Goal: Information Seeking & Learning: Learn about a topic

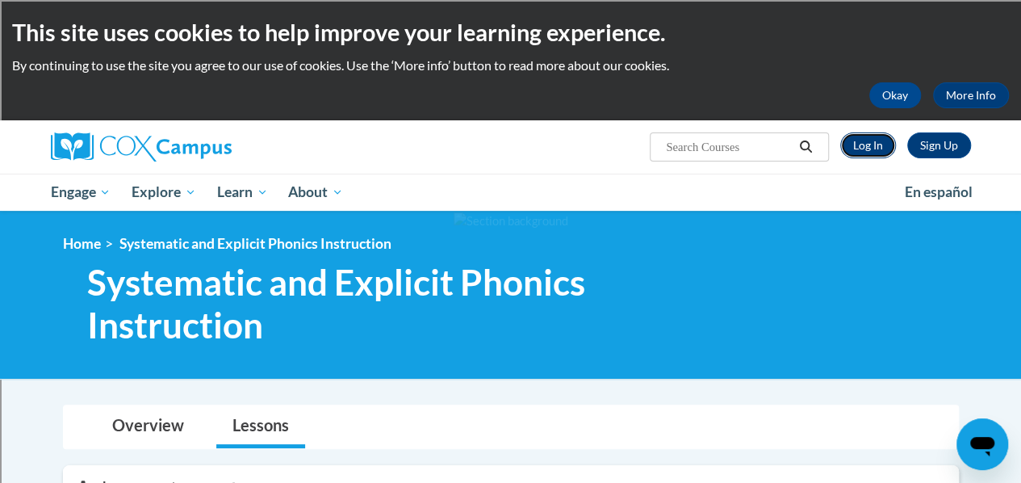
click at [877, 149] on link "Log In" at bounding box center [869, 145] width 56 height 26
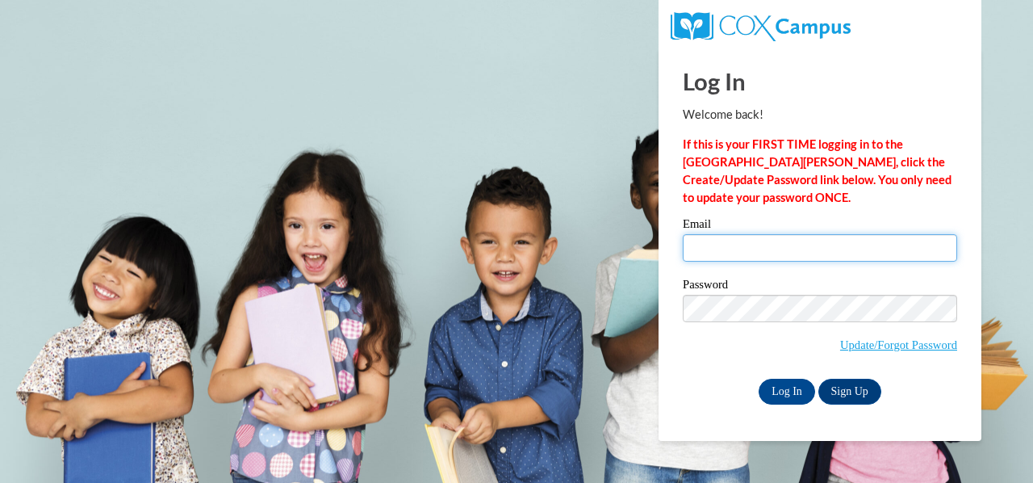
click at [740, 245] on input "Email" at bounding box center [820, 247] width 275 height 27
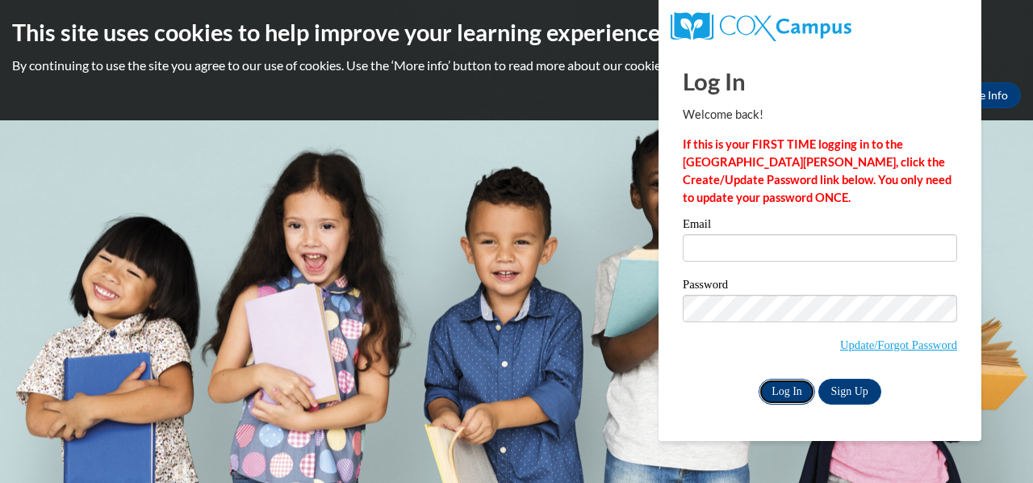
click at [799, 393] on input "Log In" at bounding box center [787, 392] width 57 height 26
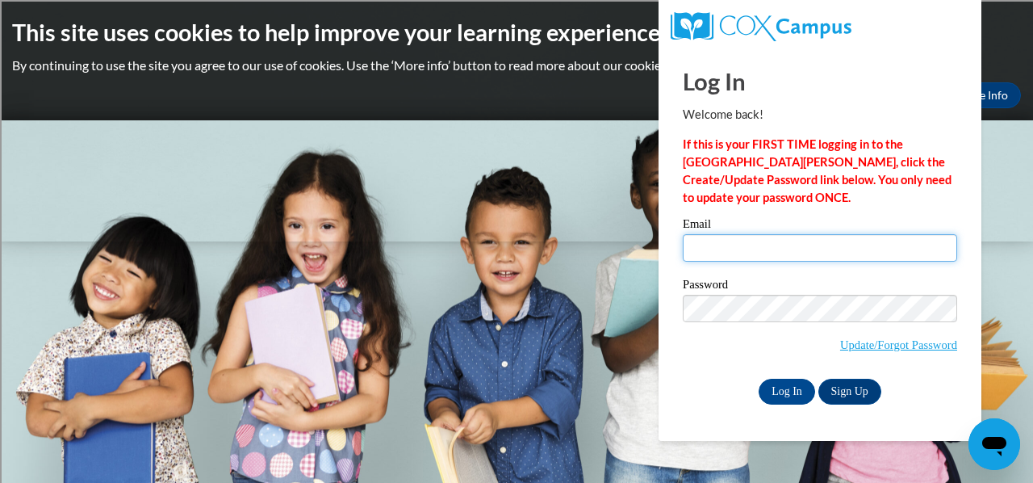
type input "sabrina.beinlich@rusd.org"
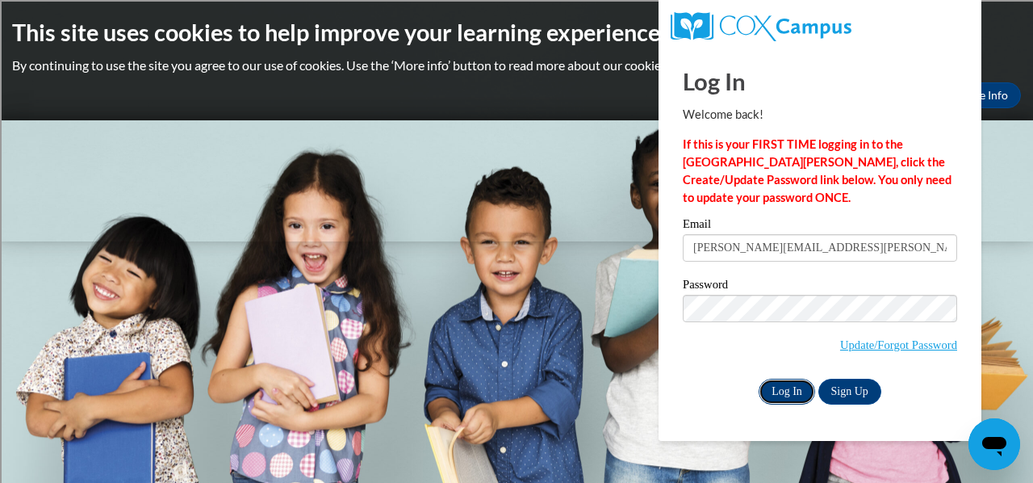
click at [792, 392] on input "Log In" at bounding box center [787, 392] width 57 height 26
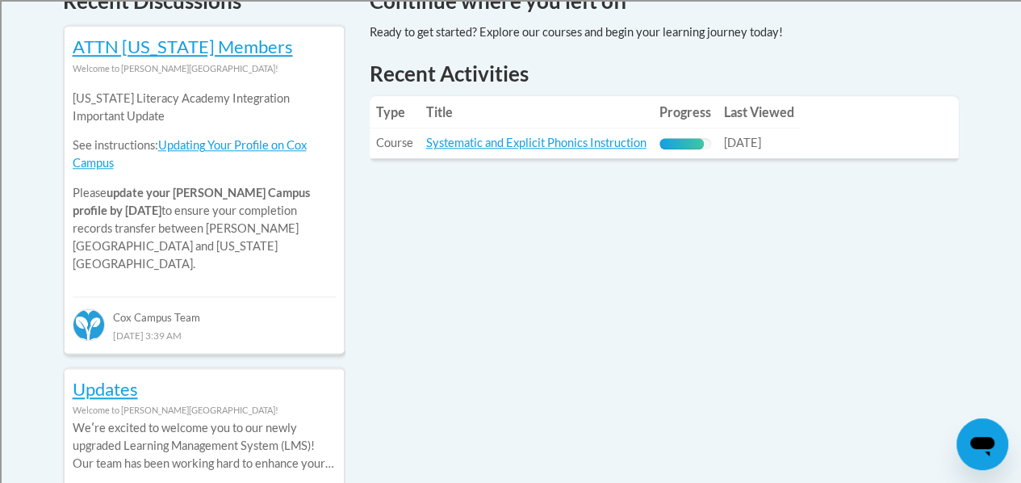
scroll to position [727, 0]
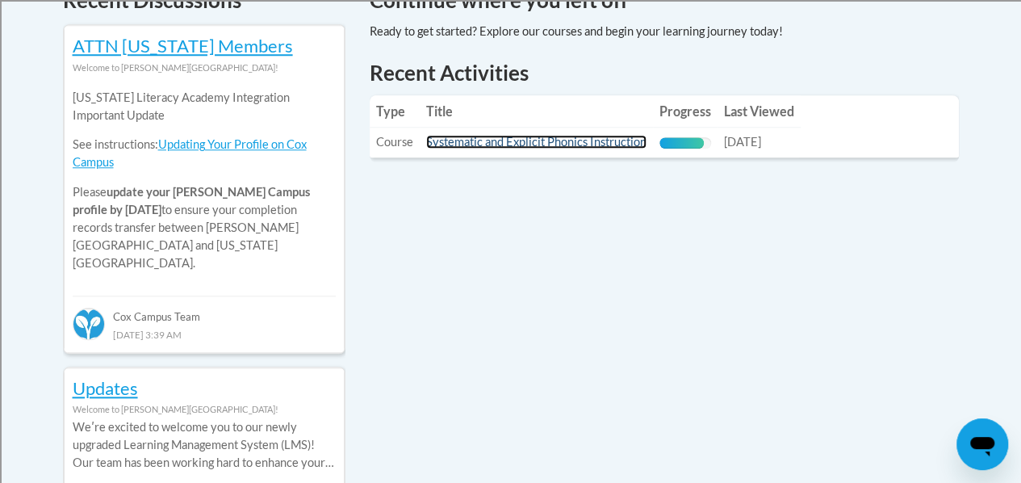
click at [572, 148] on link "Systematic and Explicit Phonics Instruction" at bounding box center [536, 142] width 220 height 14
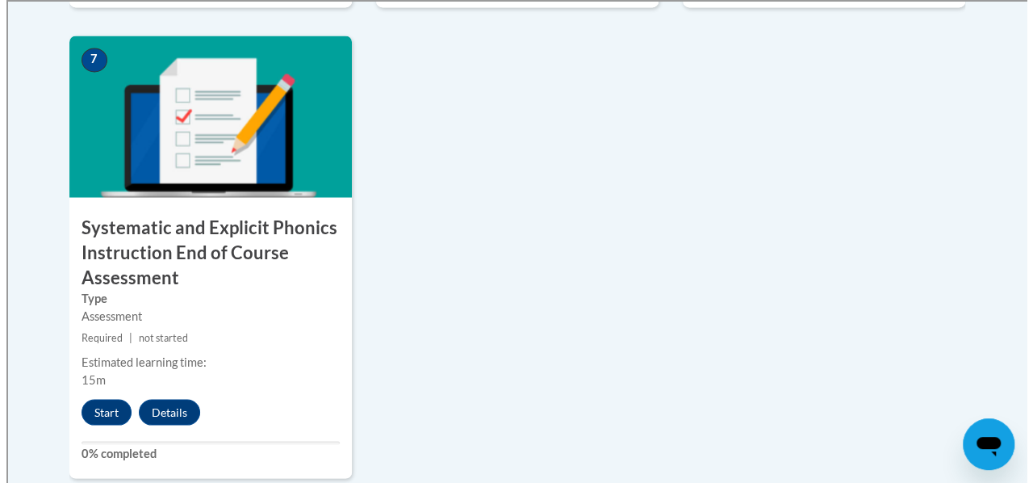
scroll to position [1453, 0]
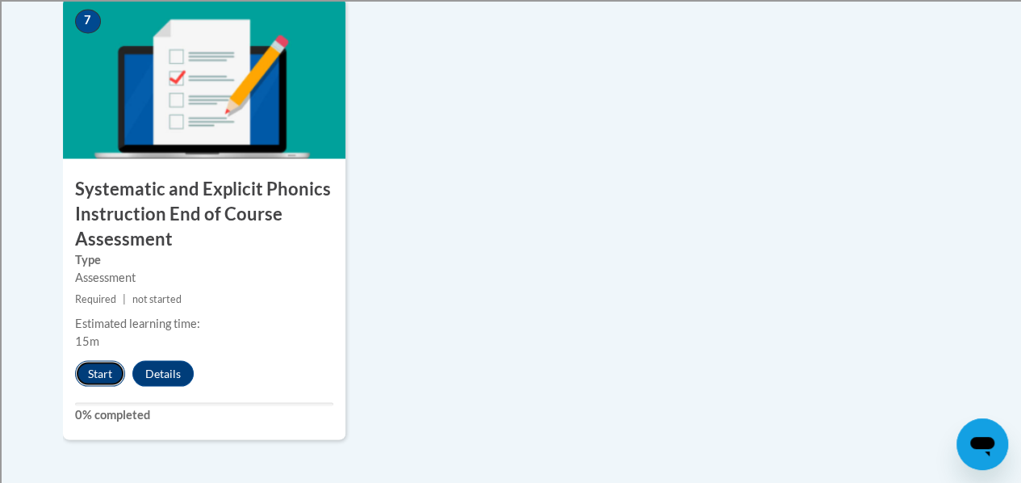
click at [100, 374] on button "Start" at bounding box center [100, 373] width 50 height 26
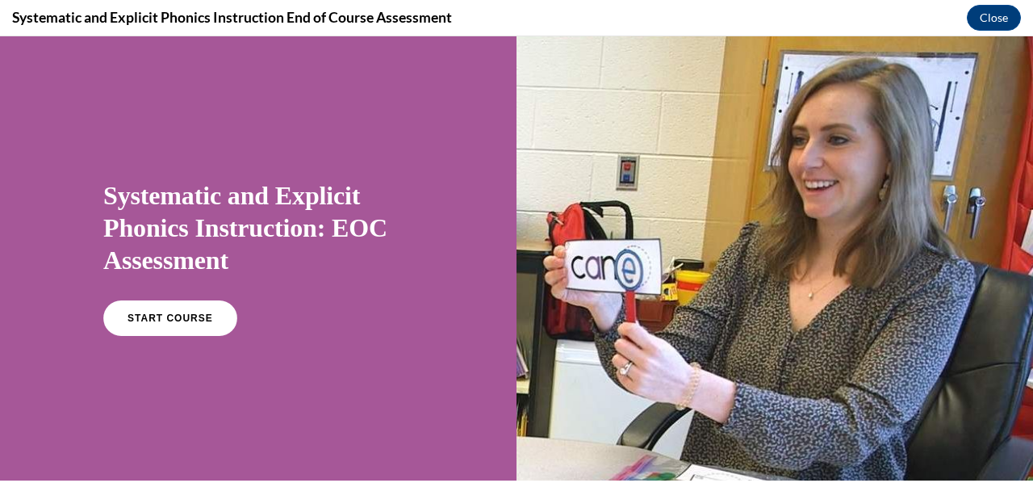
scroll to position [0, 0]
click at [124, 306] on link "START COURSE" at bounding box center [170, 318] width 140 height 37
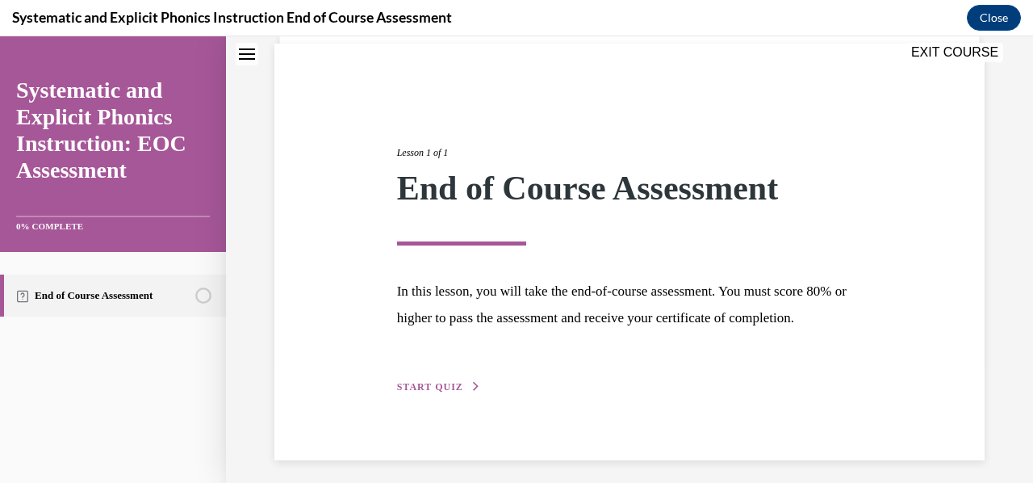
scroll to position [152, 0]
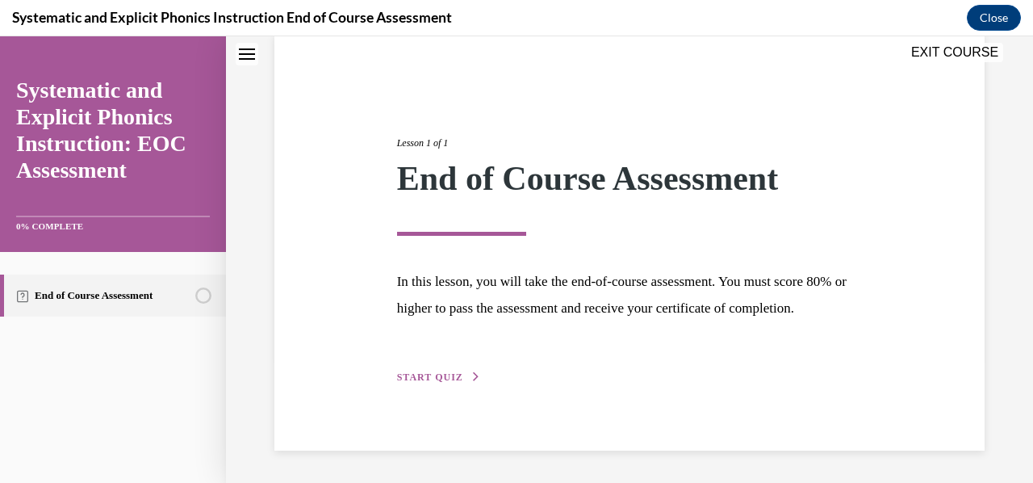
click at [453, 379] on span "START QUIZ" at bounding box center [430, 376] width 66 height 11
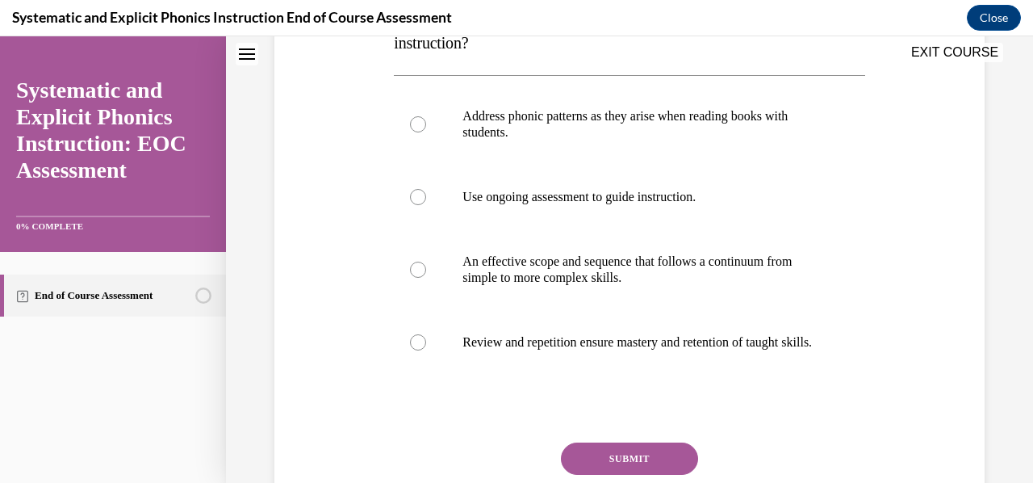
scroll to position [233, 0]
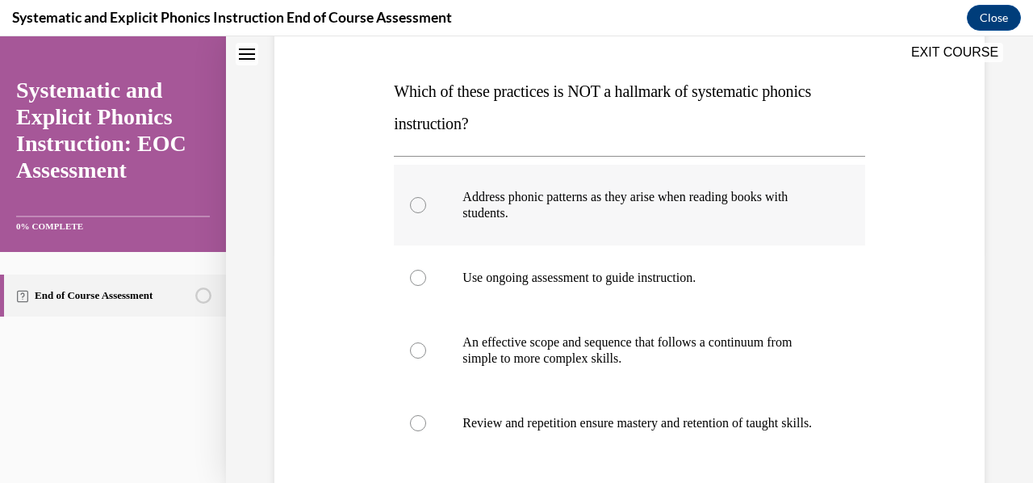
click at [421, 206] on div at bounding box center [418, 205] width 16 height 16
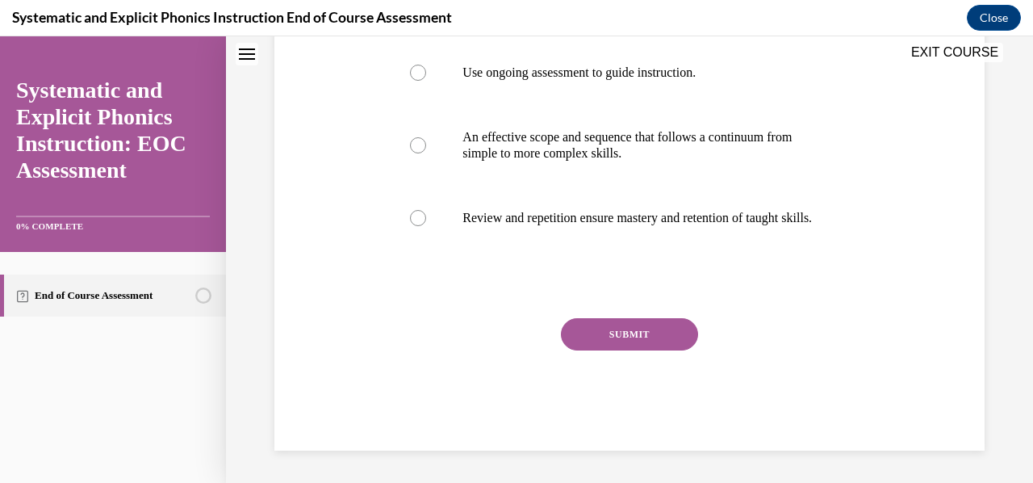
scroll to position [372, 0]
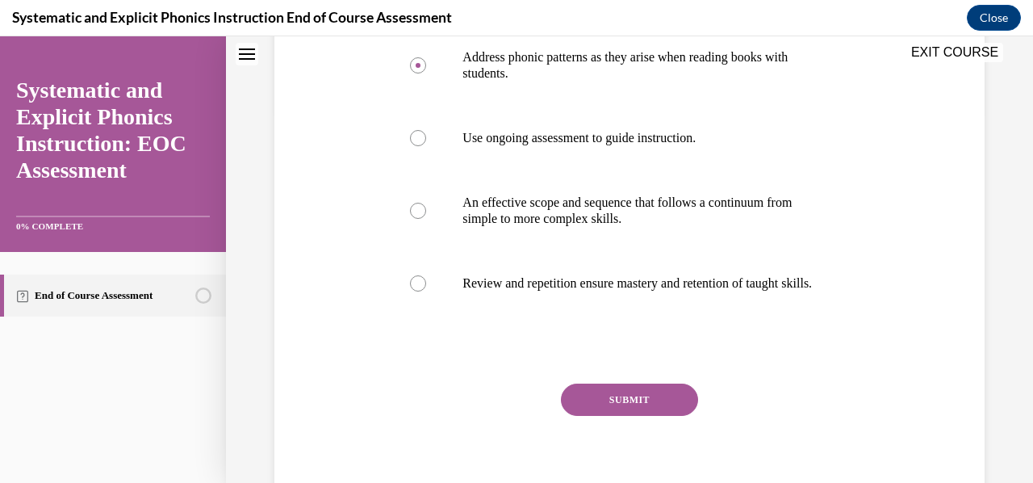
click at [639, 416] on button "SUBMIT" at bounding box center [629, 400] width 137 height 32
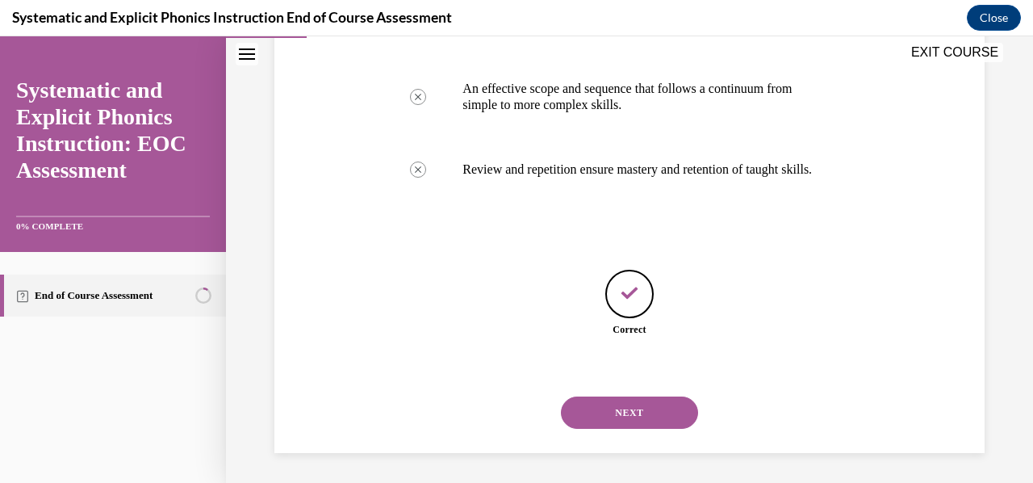
scroll to position [504, 0]
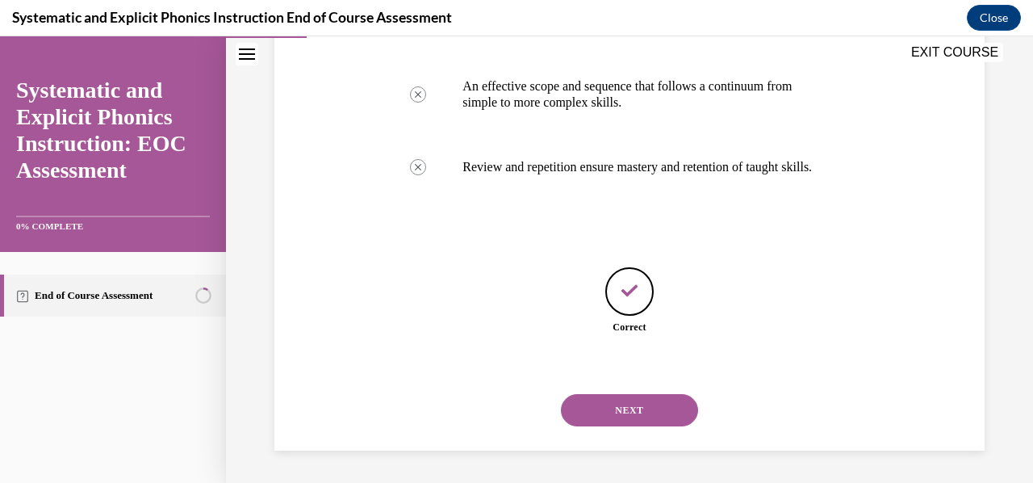
click at [627, 417] on button "NEXT" at bounding box center [629, 410] width 137 height 32
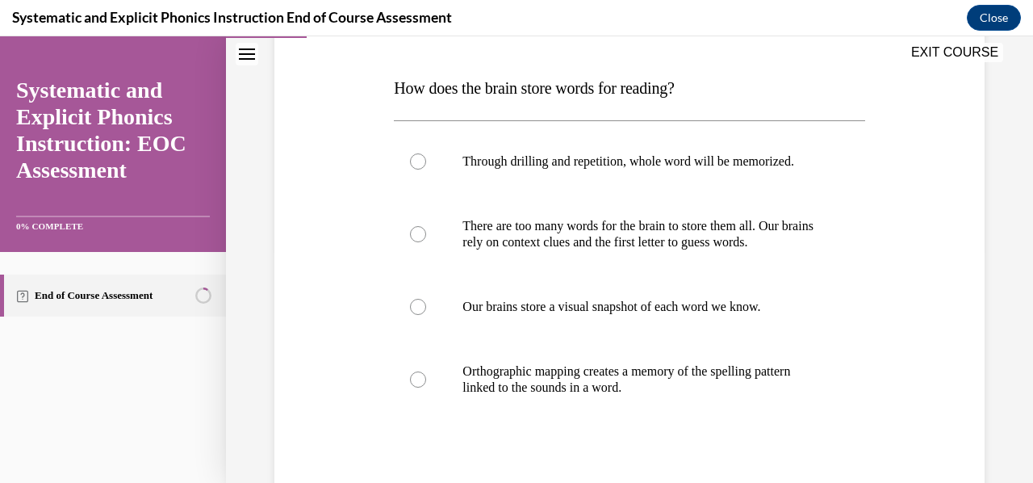
scroll to position [242, 0]
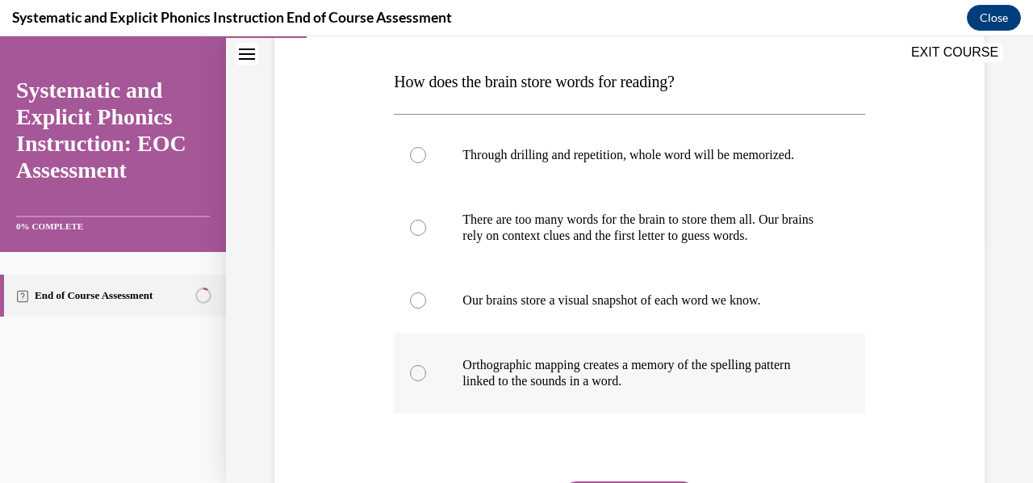
click at [564, 387] on p "Orthographic mapping creates a memory of the spelling pattern linked to the sou…" at bounding box center [644, 373] width 362 height 32
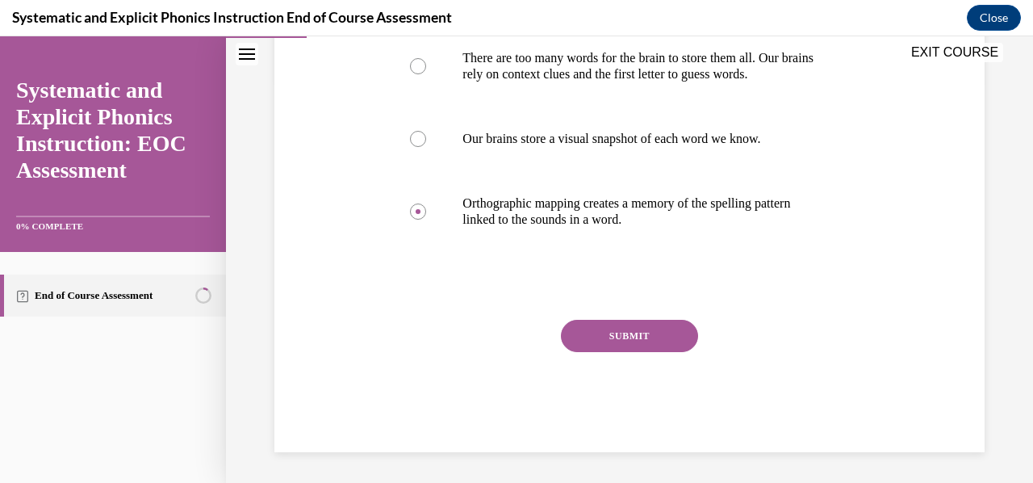
click at [622, 340] on button "SUBMIT" at bounding box center [629, 336] width 137 height 32
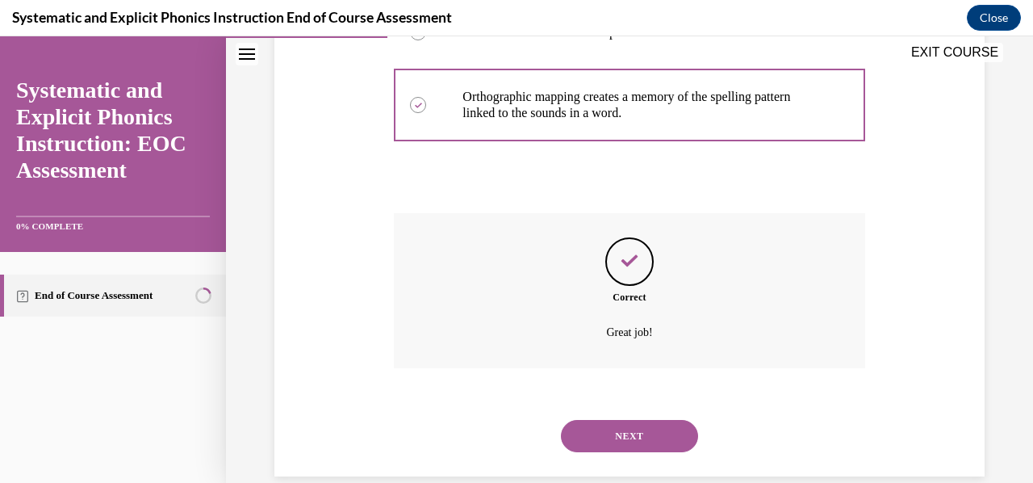
scroll to position [535, 0]
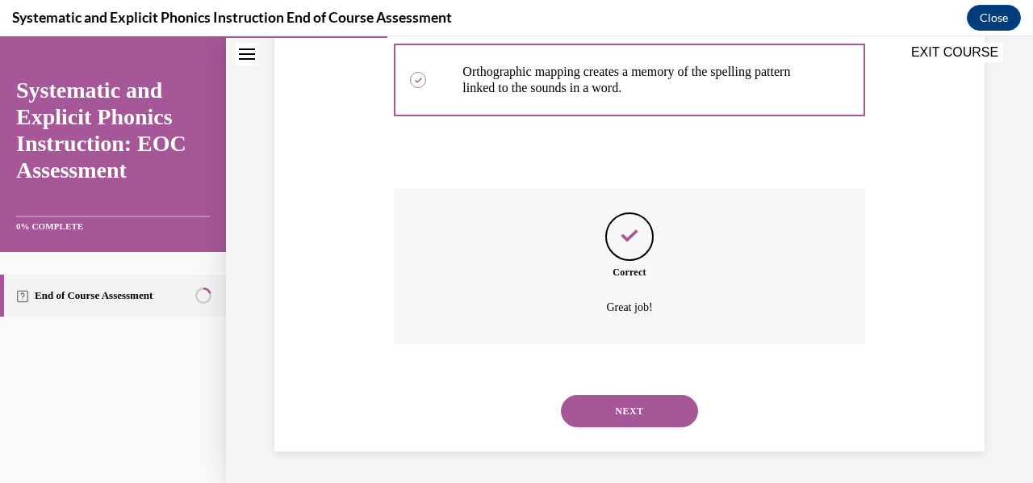
click at [649, 412] on button "NEXT" at bounding box center [629, 411] width 137 height 32
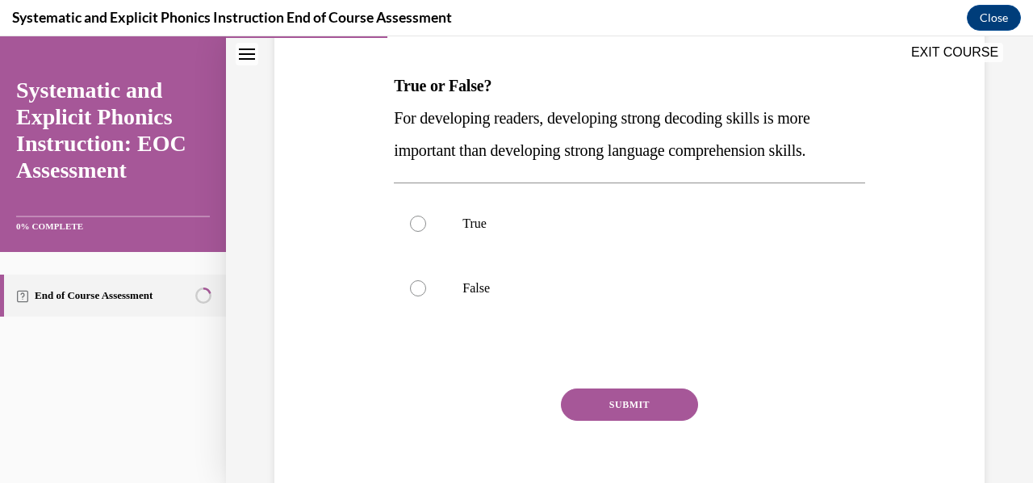
scroll to position [242, 0]
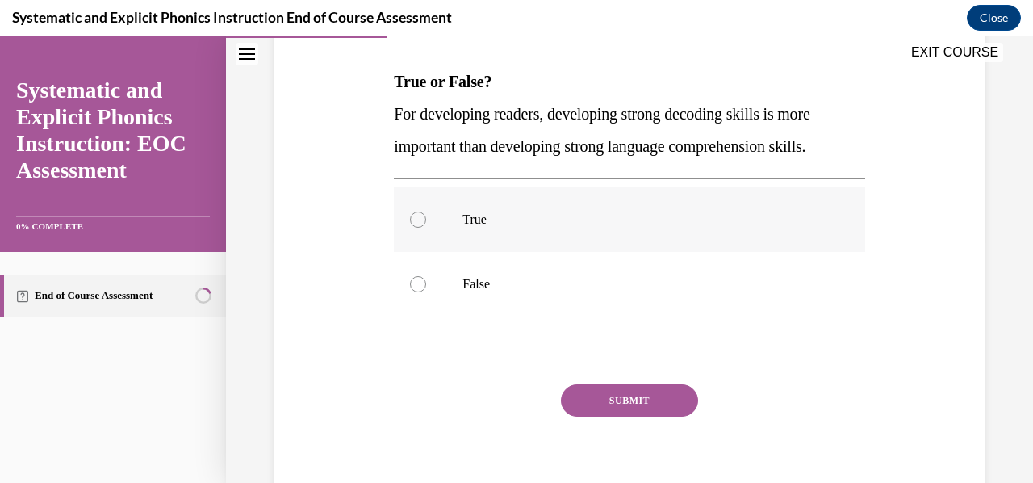
click at [423, 222] on div at bounding box center [418, 220] width 16 height 16
click at [631, 409] on button "SUBMIT" at bounding box center [629, 400] width 137 height 32
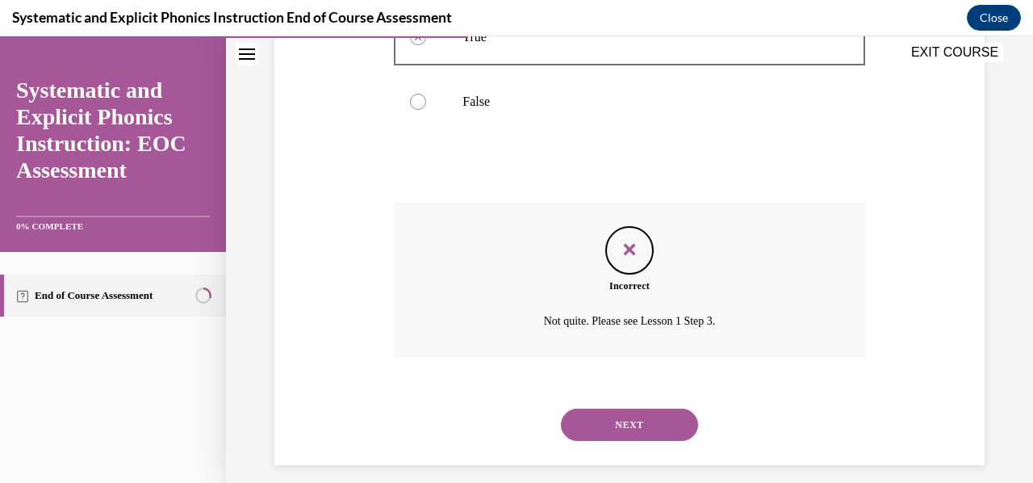
scroll to position [438, 0]
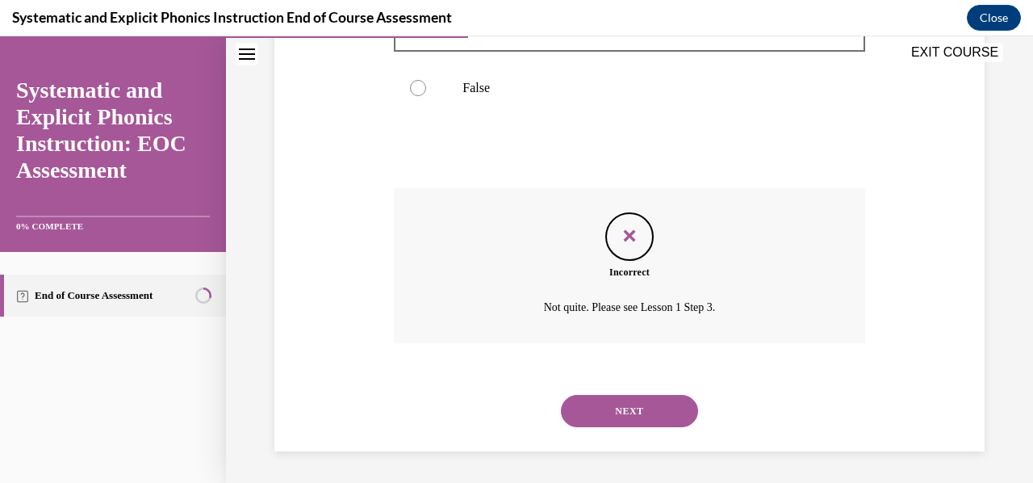
click at [647, 408] on button "NEXT" at bounding box center [629, 411] width 137 height 32
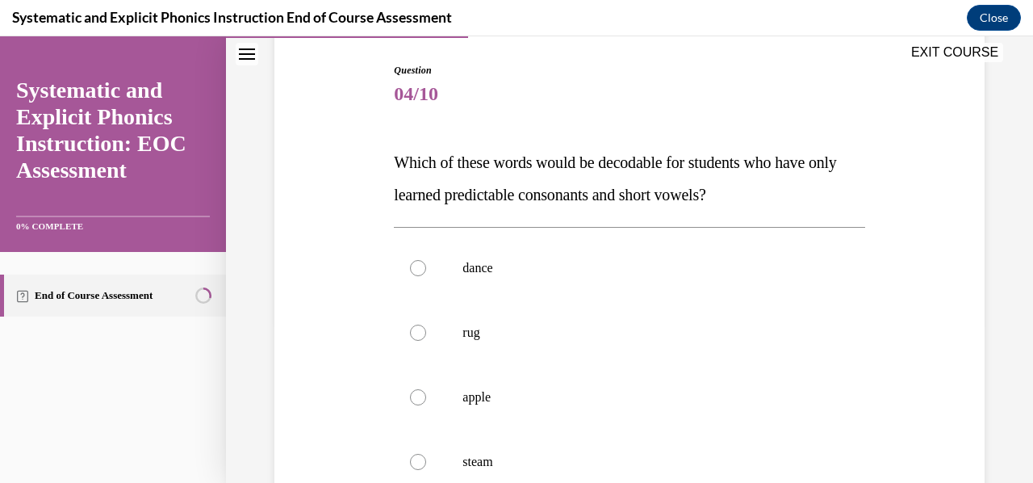
scroll to position [242, 0]
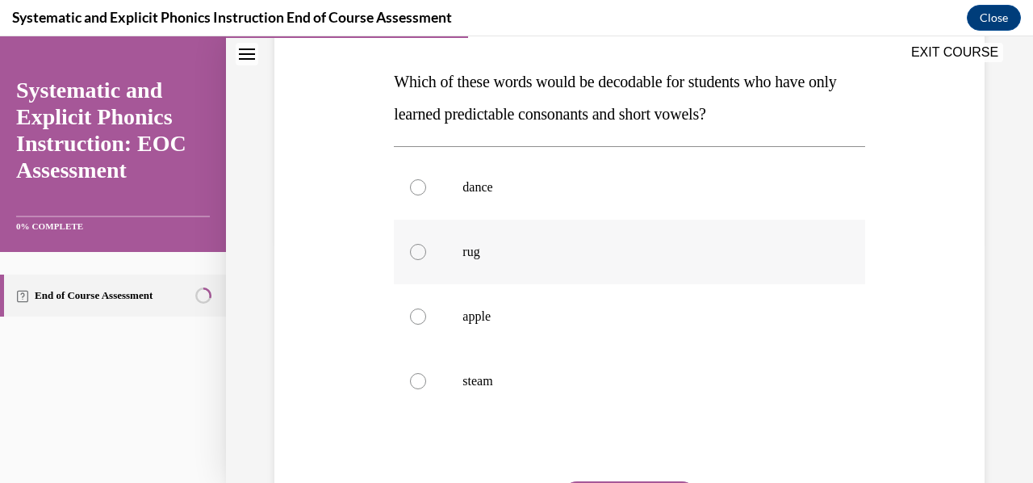
click at [430, 253] on div at bounding box center [629, 252] width 471 height 65
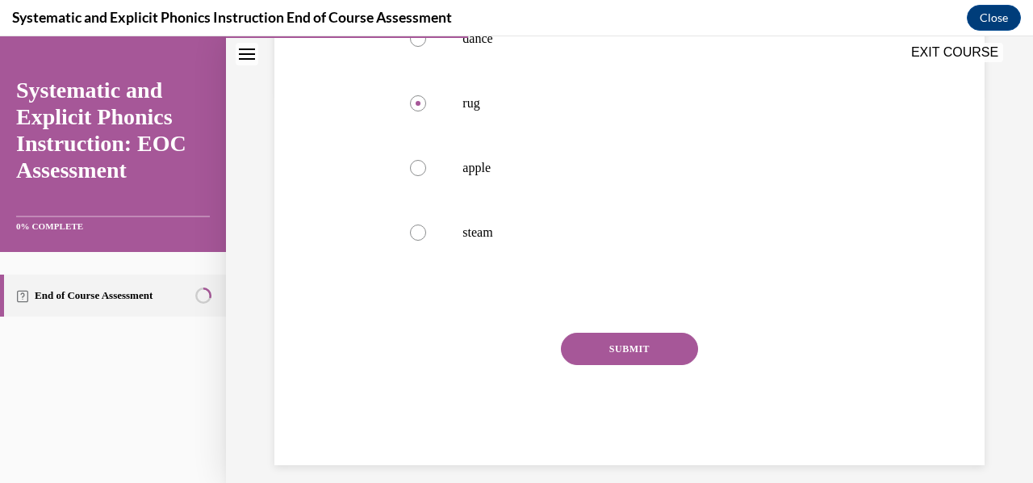
scroll to position [405, 0]
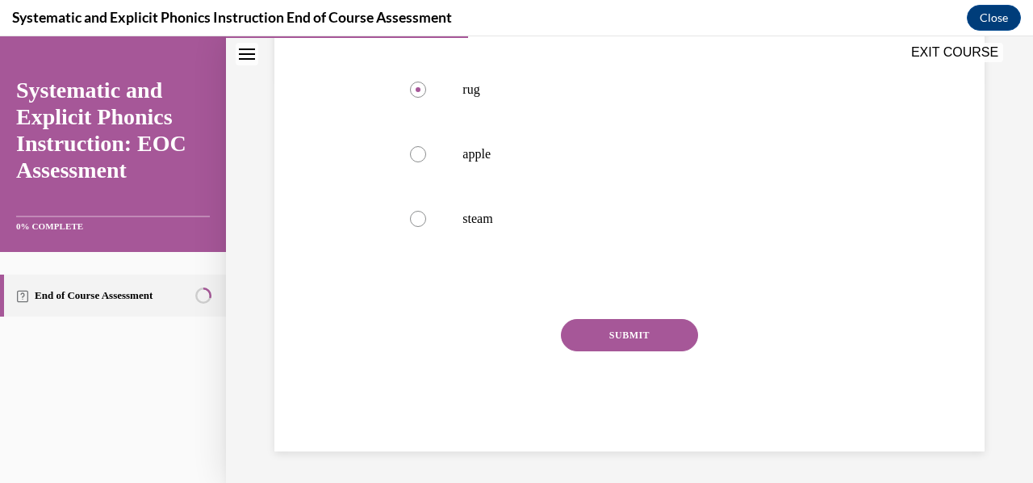
click at [630, 337] on button "SUBMIT" at bounding box center [629, 335] width 137 height 32
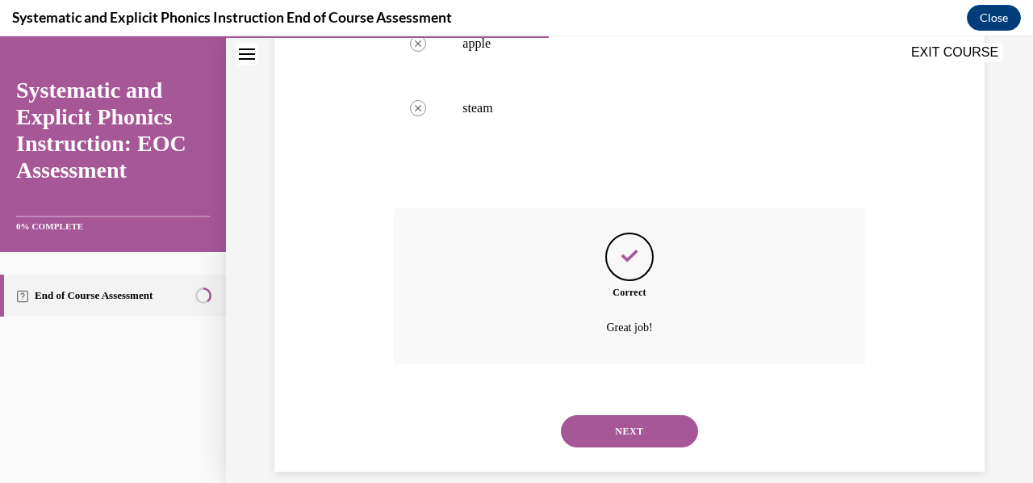
scroll to position [535, 0]
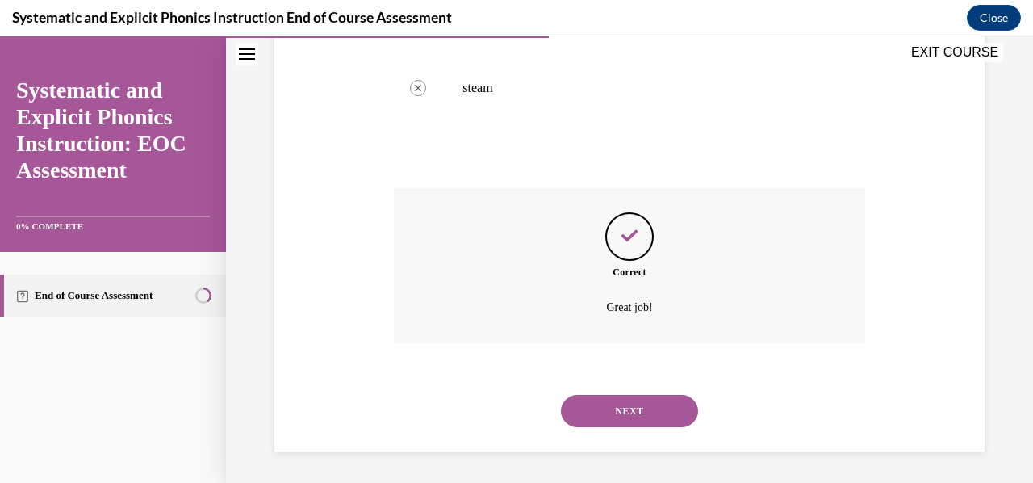
click at [670, 417] on button "NEXT" at bounding box center [629, 411] width 137 height 32
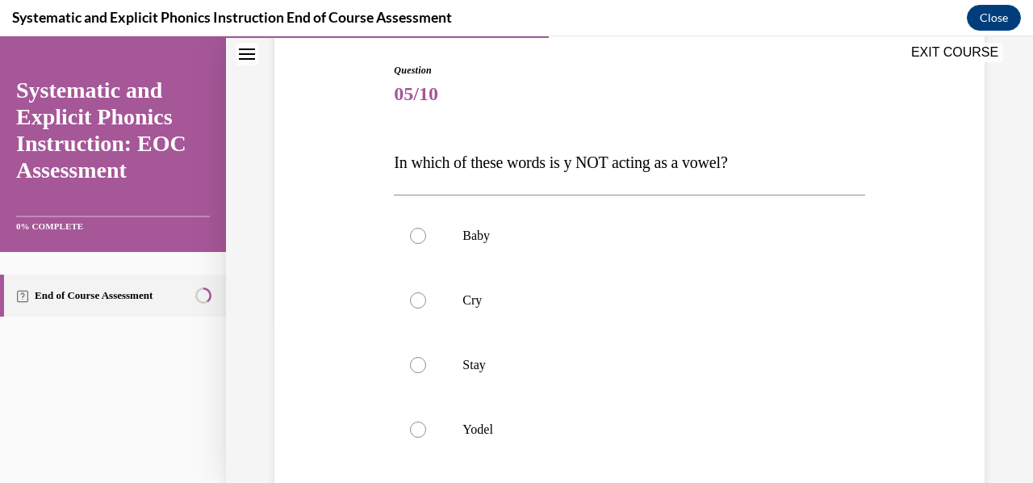
scroll to position [242, 0]
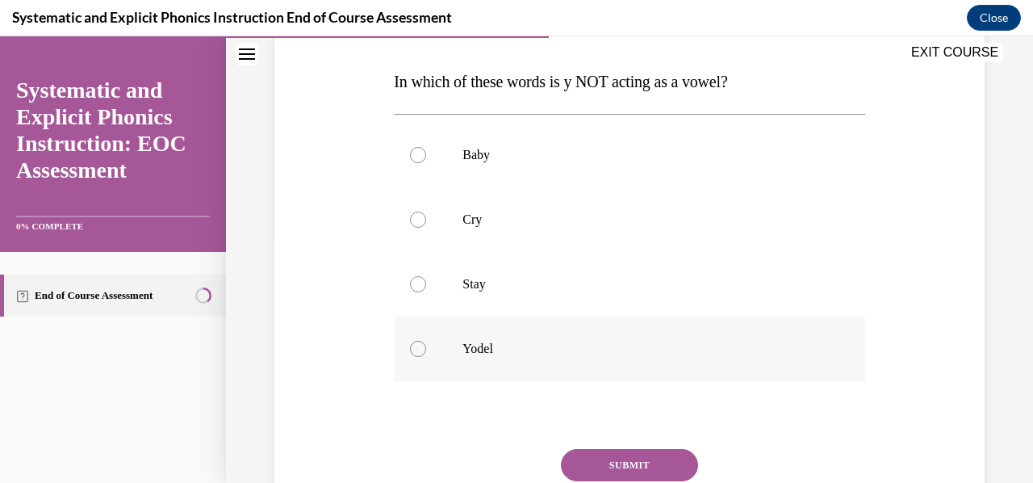
click at [420, 353] on div at bounding box center [418, 349] width 16 height 16
click at [627, 467] on button "SUBMIT" at bounding box center [629, 465] width 137 height 32
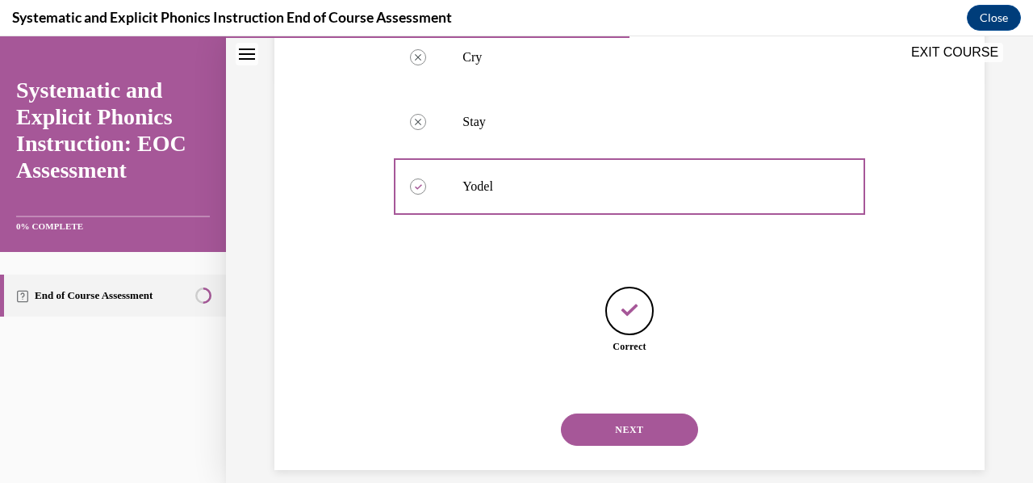
scroll to position [423, 0]
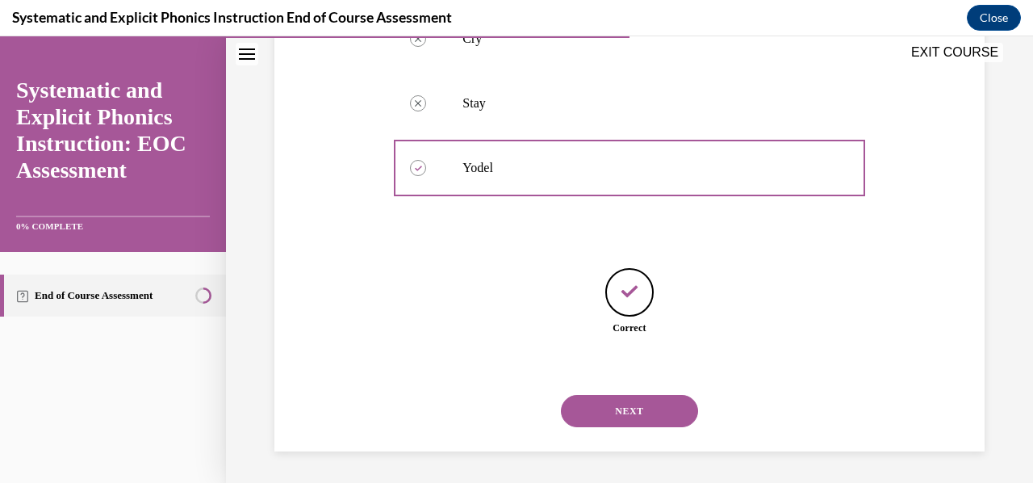
click at [660, 414] on button "NEXT" at bounding box center [629, 411] width 137 height 32
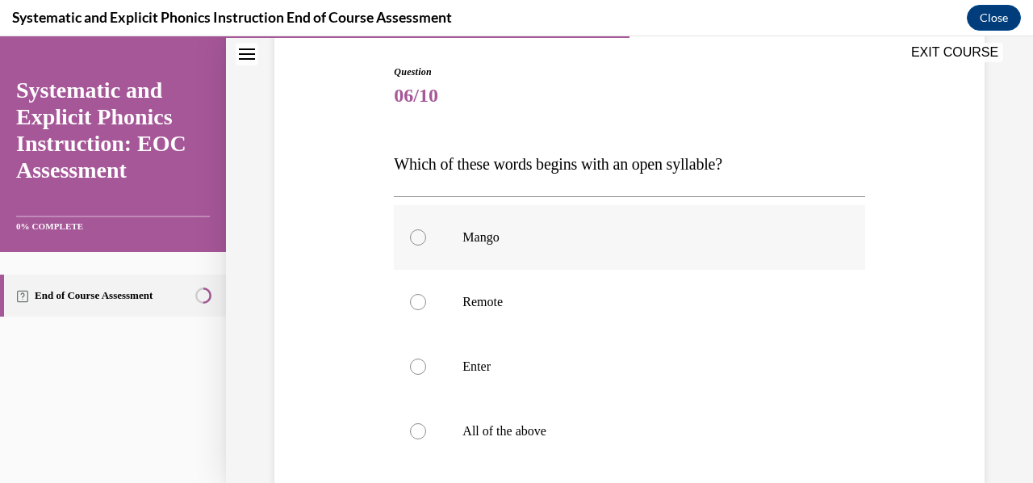
scroll to position [242, 0]
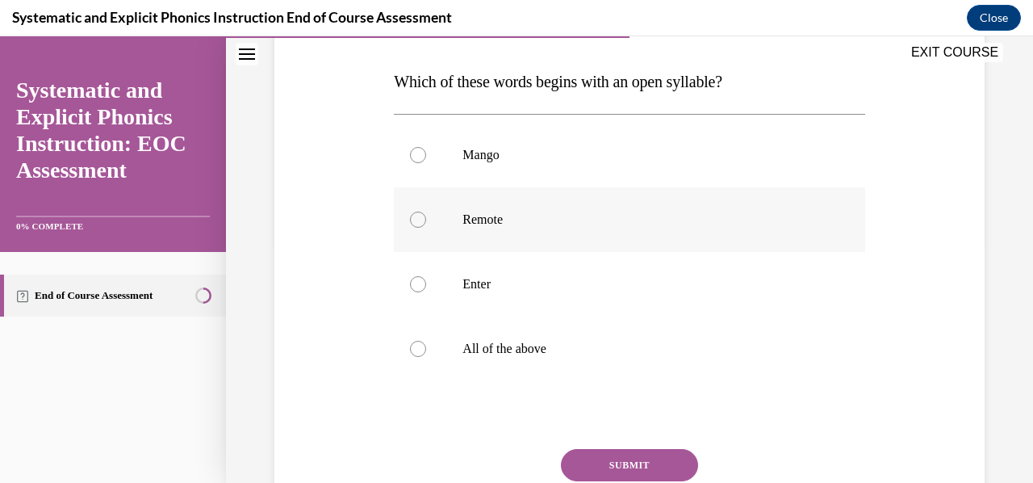
click at [421, 220] on div at bounding box center [418, 220] width 16 height 16
click at [641, 461] on button "SUBMIT" at bounding box center [629, 465] width 137 height 32
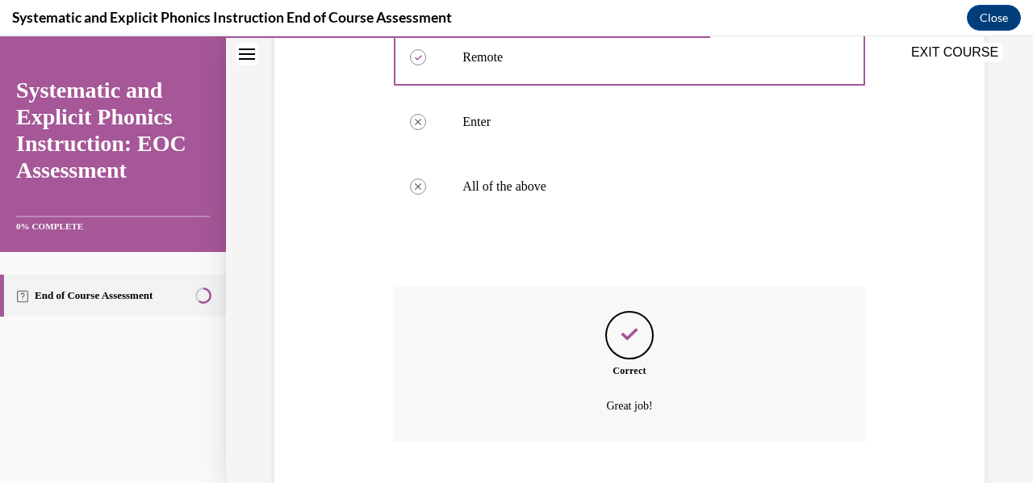
scroll to position [503, 0]
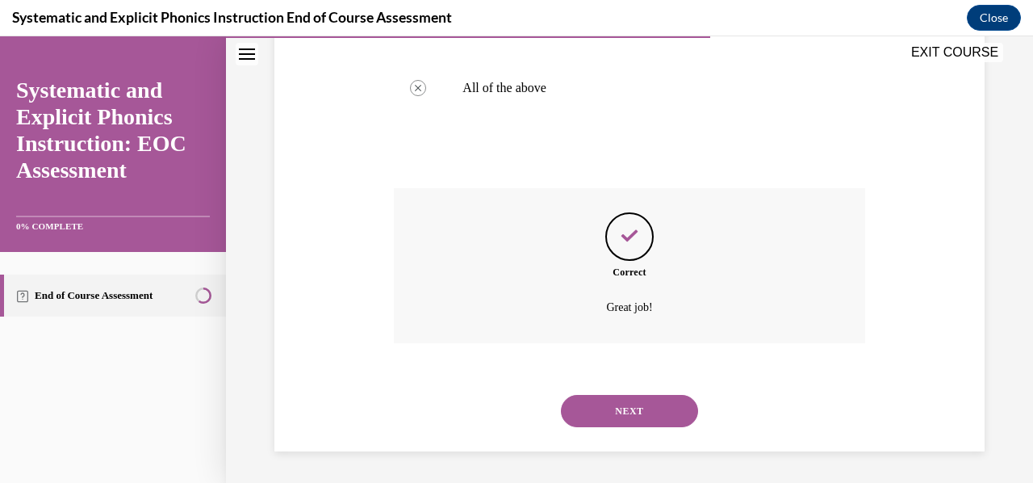
click at [644, 412] on button "NEXT" at bounding box center [629, 411] width 137 height 32
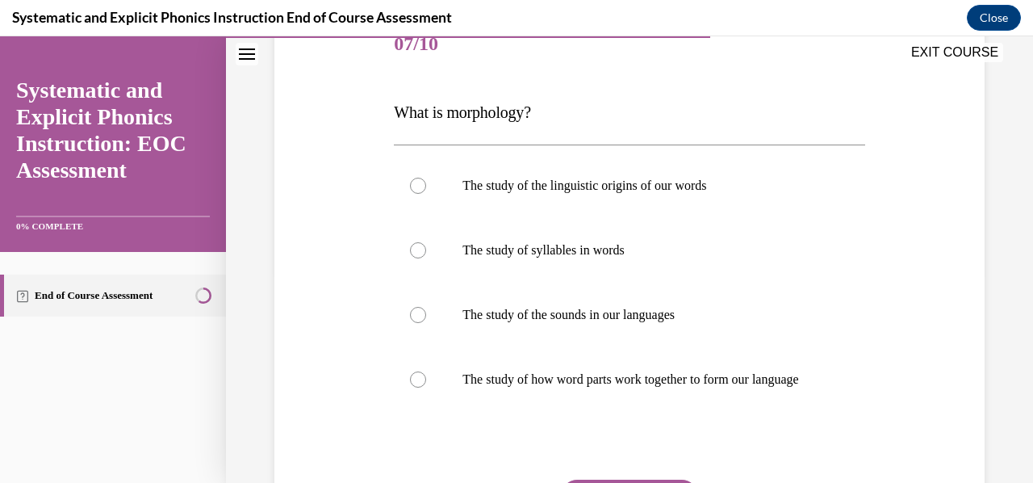
scroll to position [242, 0]
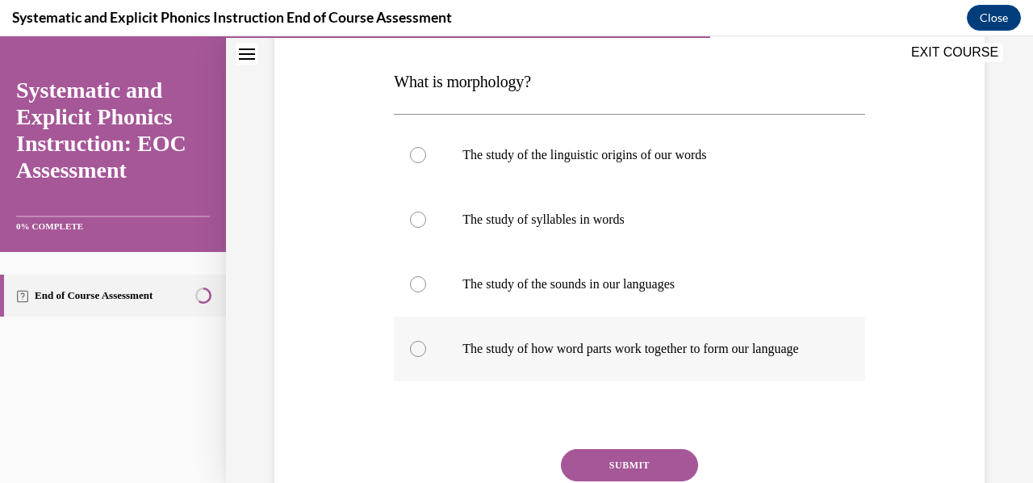
click at [423, 362] on div at bounding box center [629, 348] width 471 height 65
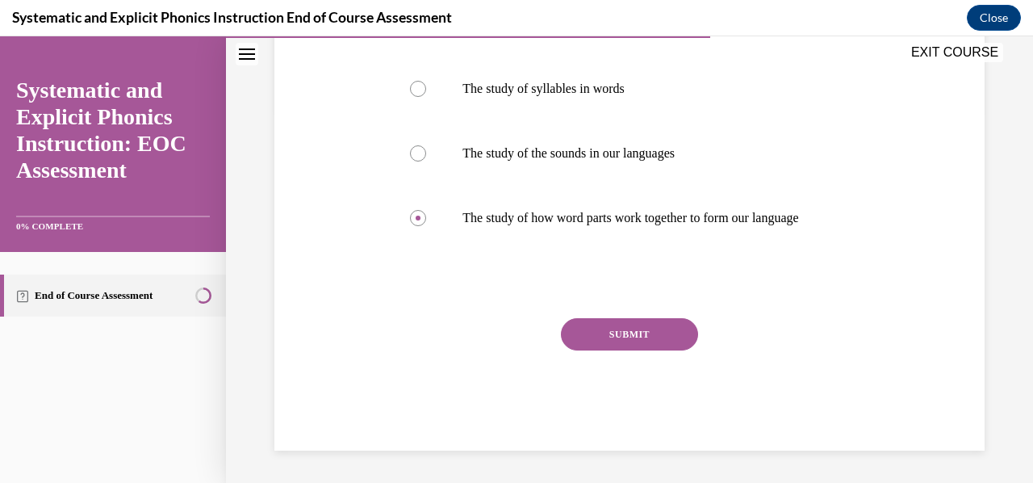
click at [657, 340] on button "SUBMIT" at bounding box center [629, 334] width 137 height 32
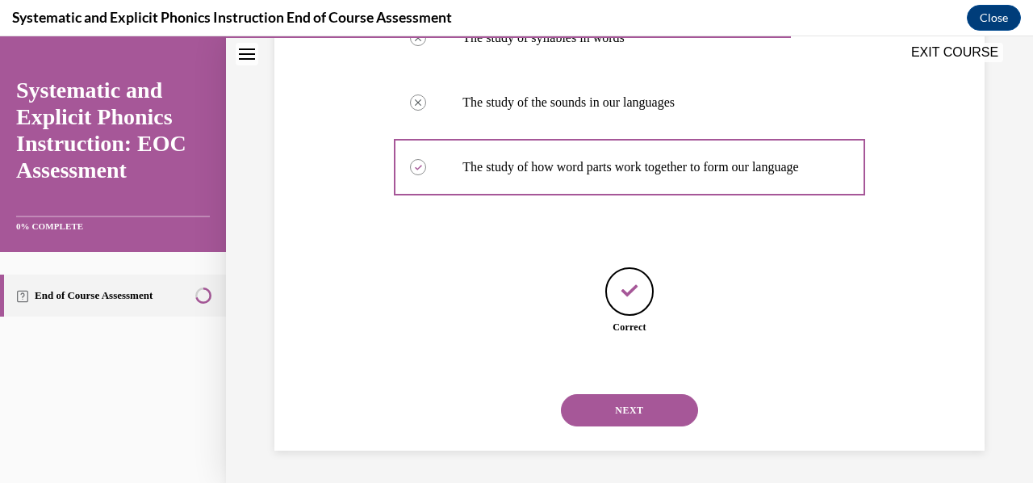
scroll to position [439, 0]
click at [610, 406] on button "NEXT" at bounding box center [629, 410] width 137 height 32
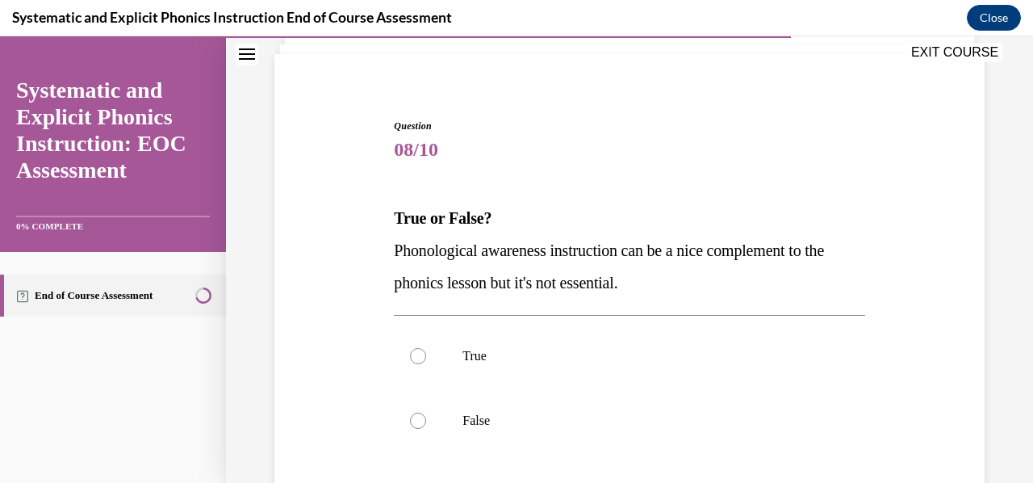
scroll to position [161, 0]
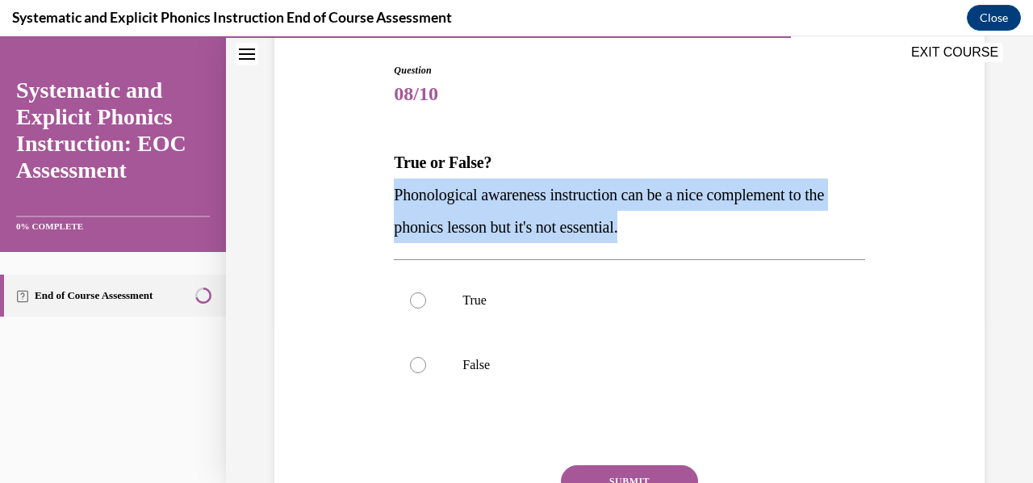
drag, startPoint x: 690, startPoint y: 233, endPoint x: 344, endPoint y: 179, distance: 350.4
click at [344, 179] on div "Question 08/10 True or False? Phonological awareness instruction can be a nice …" at bounding box center [629, 306] width 719 height 583
copy span "Phonological awareness instruction can be a nice complement to the phonics less…"
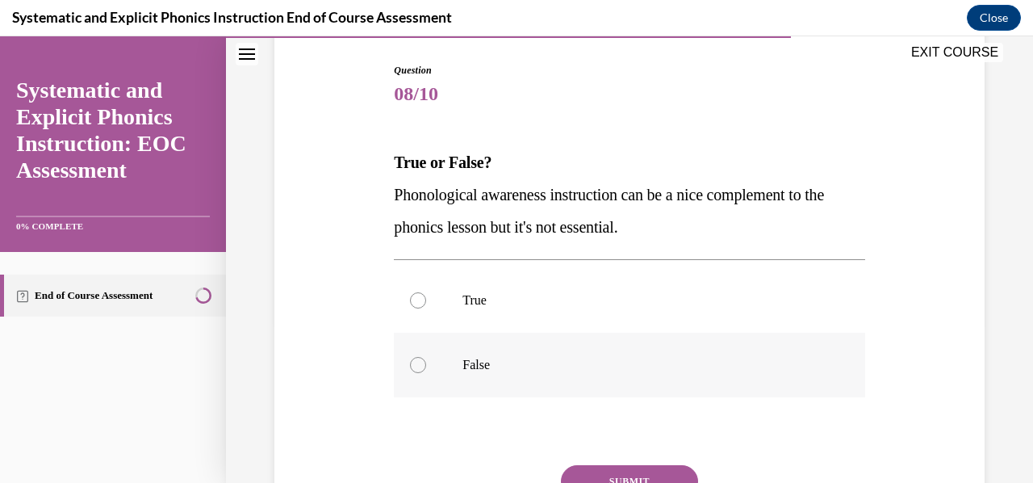
click at [410, 369] on div at bounding box center [418, 365] width 16 height 16
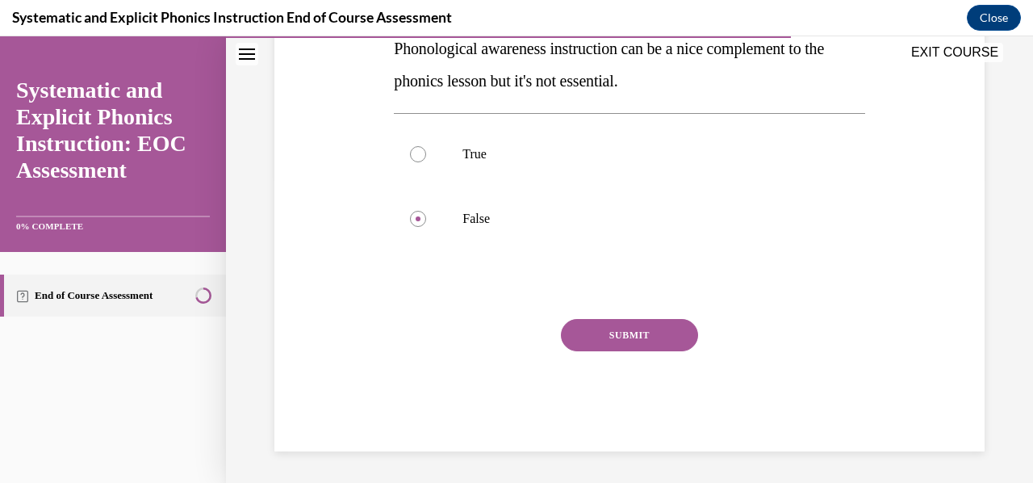
click at [643, 339] on button "SUBMIT" at bounding box center [629, 335] width 137 height 32
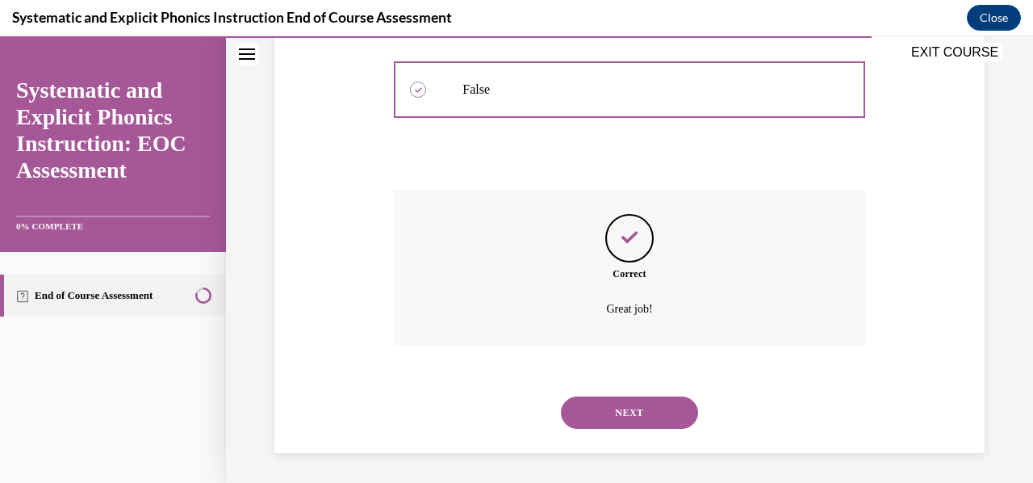
scroll to position [438, 0]
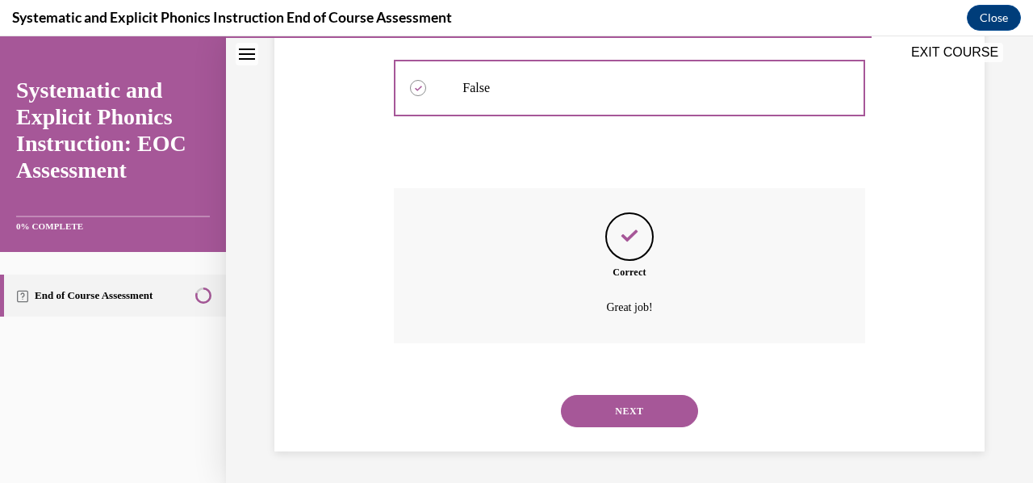
click at [627, 403] on button "NEXT" at bounding box center [629, 411] width 137 height 32
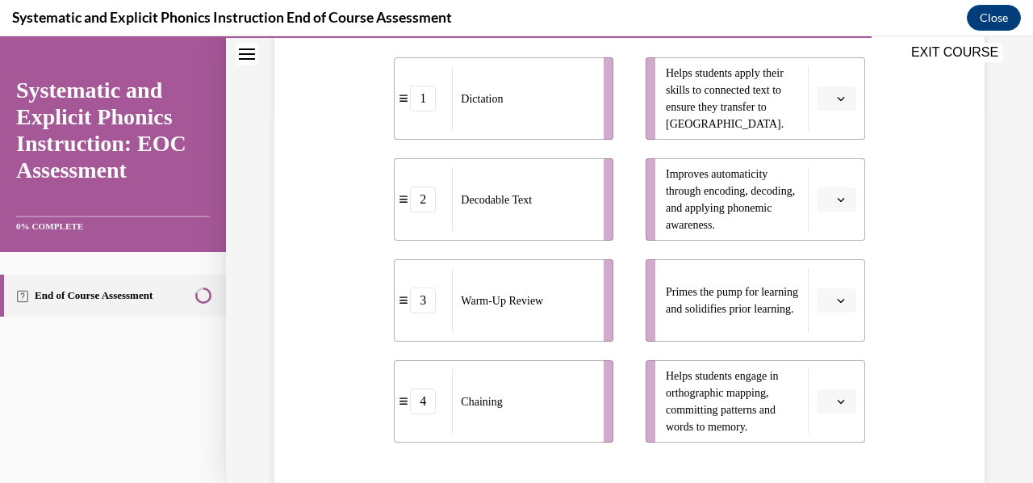
scroll to position [404, 0]
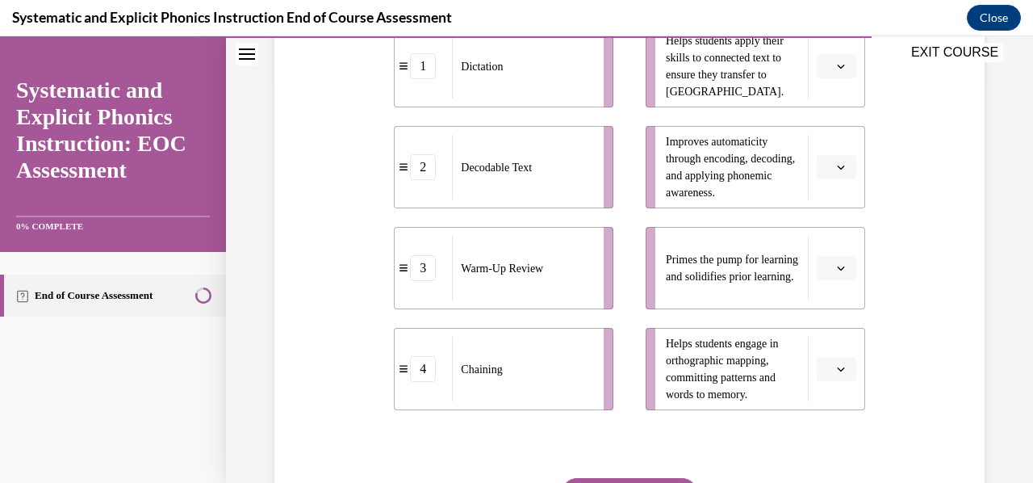
click at [836, 271] on span "button" at bounding box center [841, 267] width 11 height 11
click at [822, 400] on span "3" at bounding box center [820, 400] width 6 height 13
click at [837, 369] on button "button" at bounding box center [837, 369] width 40 height 24
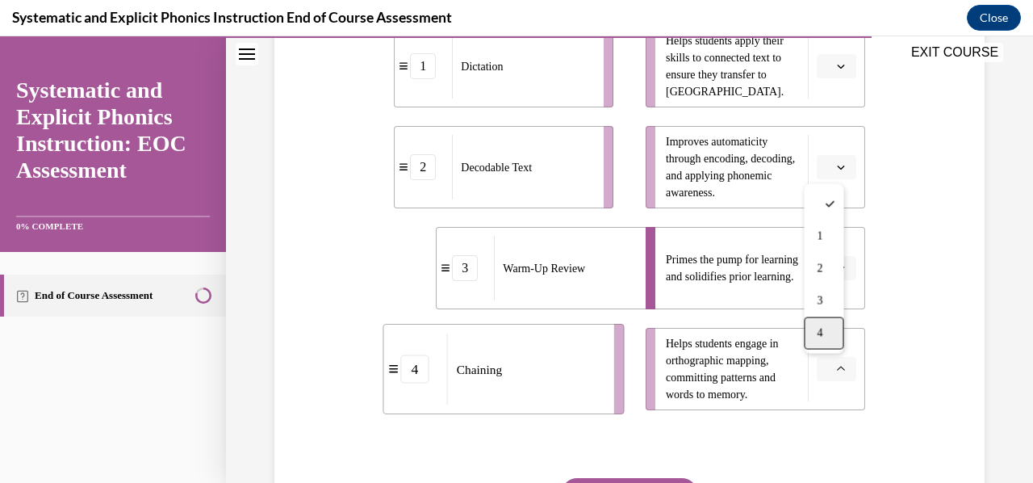
click at [820, 337] on span "4" at bounding box center [820, 333] width 6 height 13
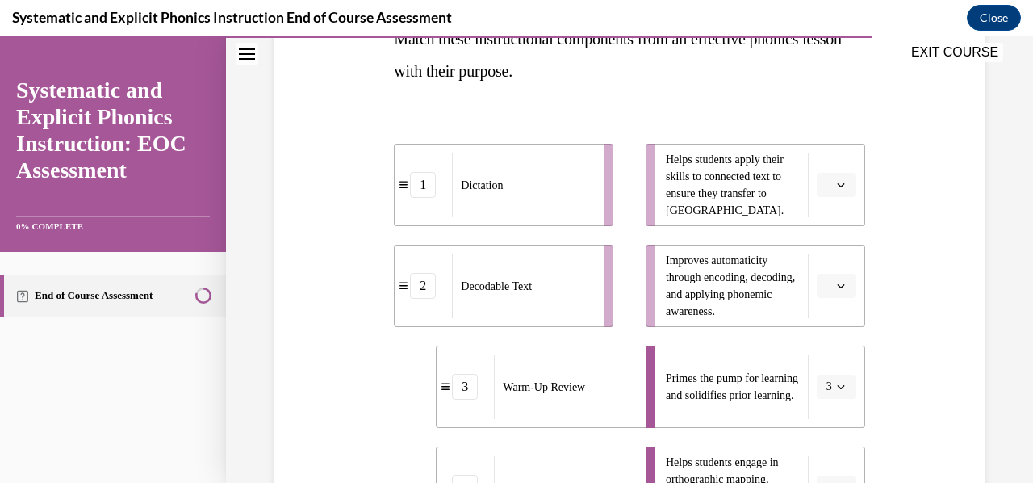
scroll to position [242, 0]
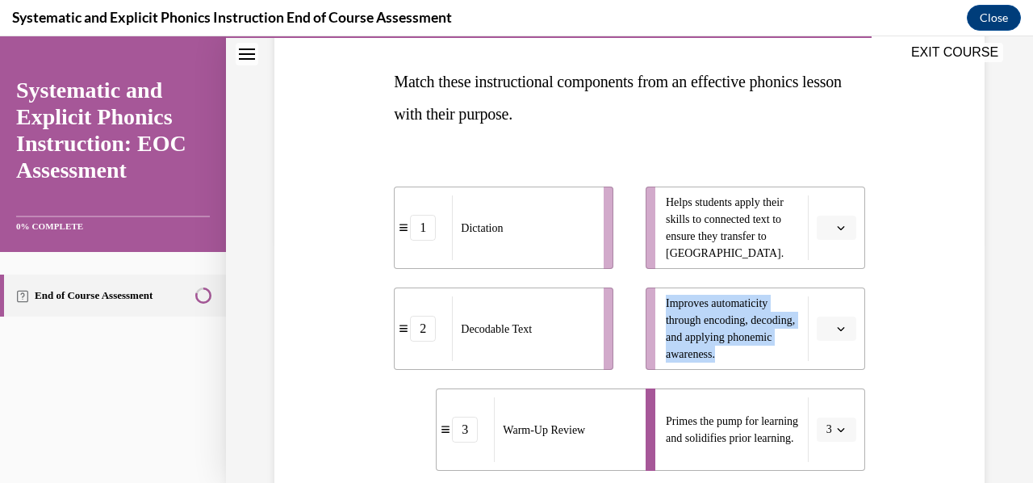
drag, startPoint x: 780, startPoint y: 358, endPoint x: 659, endPoint y: 308, distance: 131.0
click at [666, 308] on span "Improves automaticity through encoding, decoding, and applying phonemic awarene…" at bounding box center [733, 329] width 134 height 68
copy span "Improves automaticity through encoding, decoding, and applying phonemic awarene…"
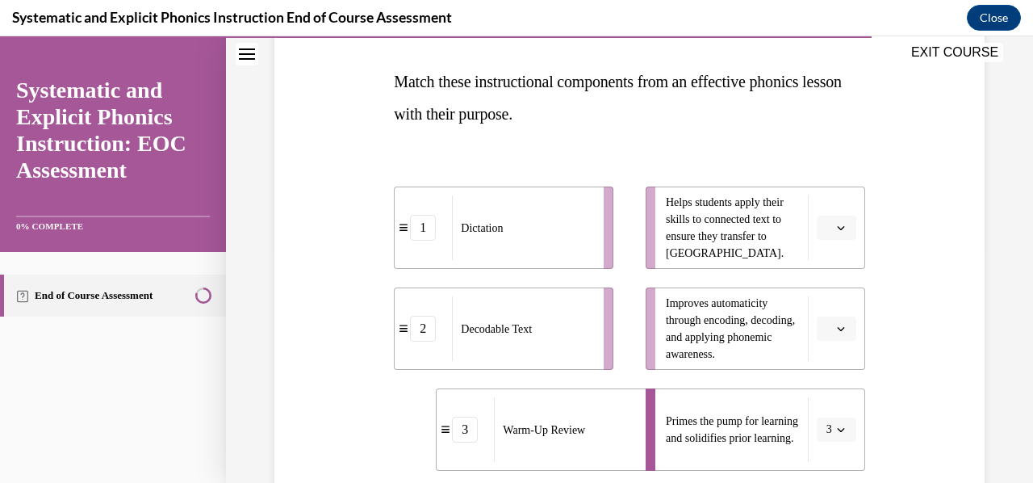
click at [728, 161] on div "1 Dictation 2 Decodable Text 3 Warm-Up Review 4 Chaining Helps students apply t…" at bounding box center [629, 362] width 471 height 417
click at [824, 330] on button "button" at bounding box center [837, 328] width 40 height 24
click at [822, 237] on div "2" at bounding box center [824, 228] width 40 height 32
click at [837, 228] on icon "button" at bounding box center [841, 228] width 8 height 8
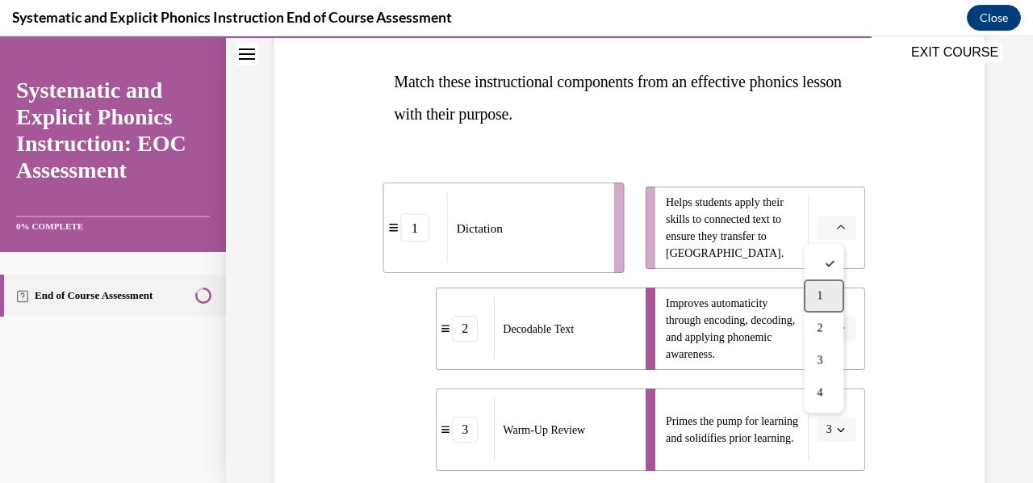
click at [823, 300] on span "1" at bounding box center [820, 295] width 6 height 13
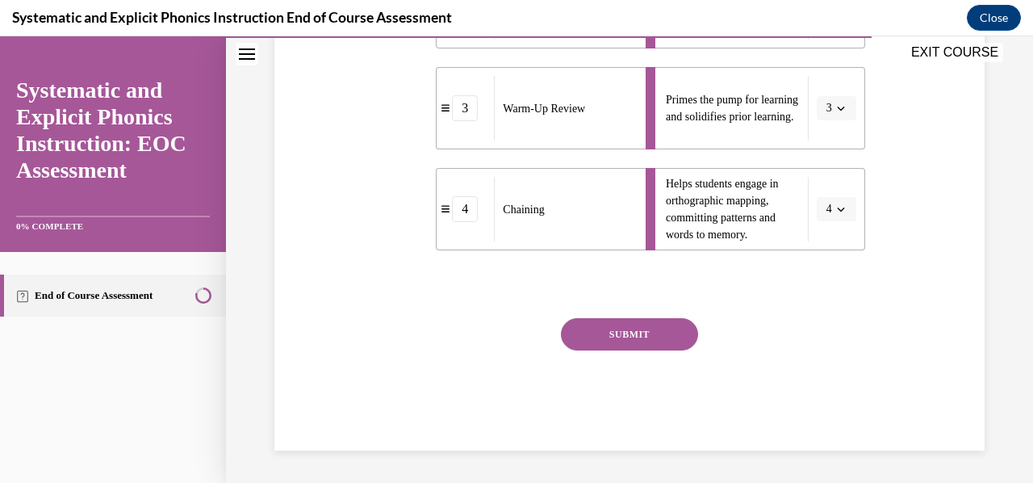
click at [669, 336] on button "SUBMIT" at bounding box center [629, 334] width 137 height 32
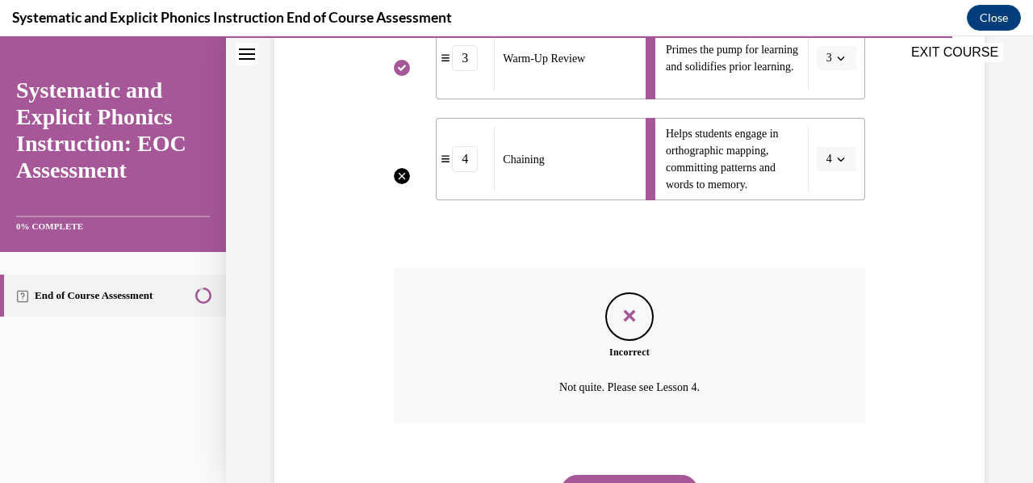
scroll to position [694, 0]
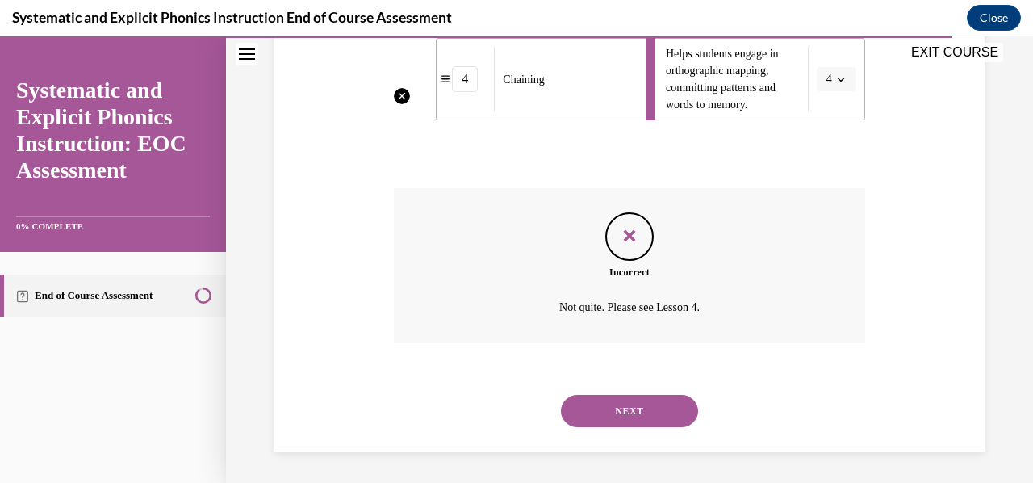
click at [656, 411] on button "NEXT" at bounding box center [629, 411] width 137 height 32
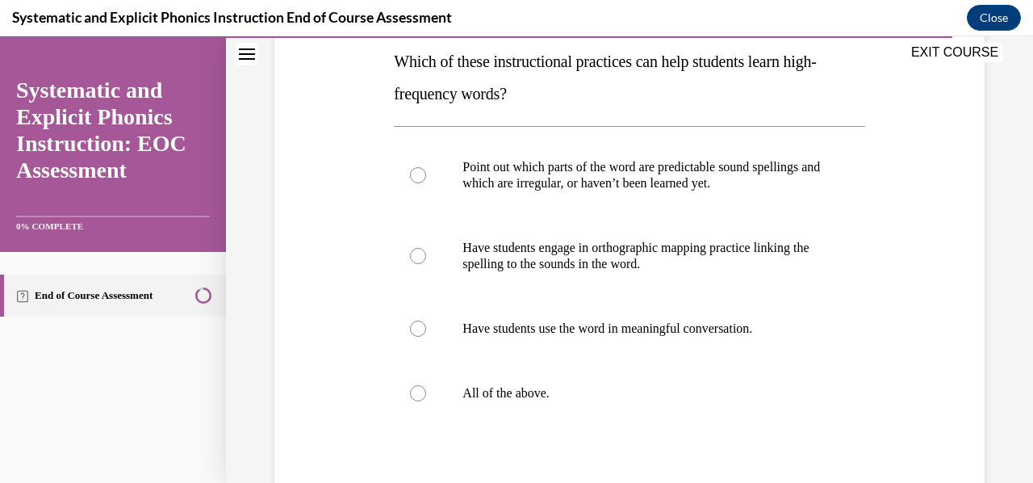
scroll to position [242, 0]
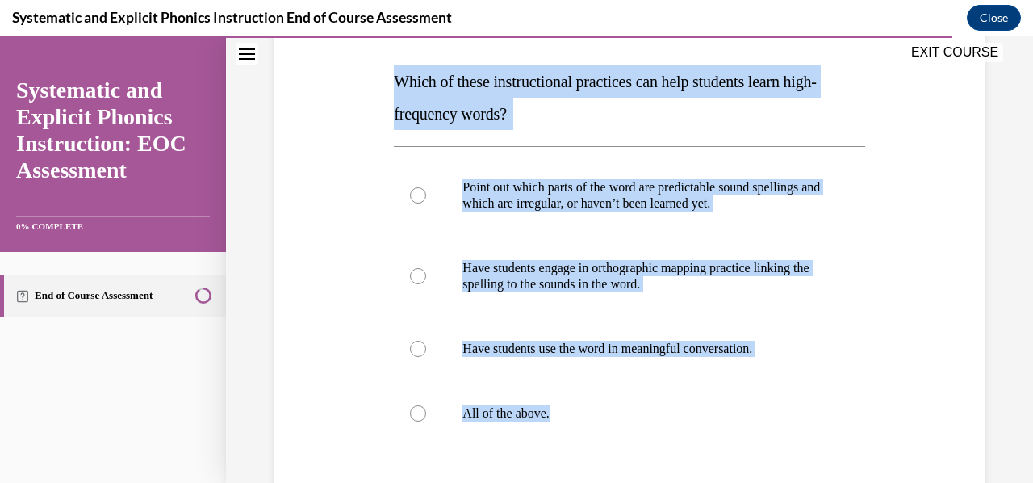
drag, startPoint x: 585, startPoint y: 408, endPoint x: 395, endPoint y: 91, distance: 369.0
click at [395, 91] on div "Question 10/10 Which of these instructional practices can help students learn h…" at bounding box center [629, 314] width 471 height 664
copy div "Which of these instructional practices can help students learn high-frequency w…"
click at [686, 396] on div at bounding box center [629, 413] width 471 height 65
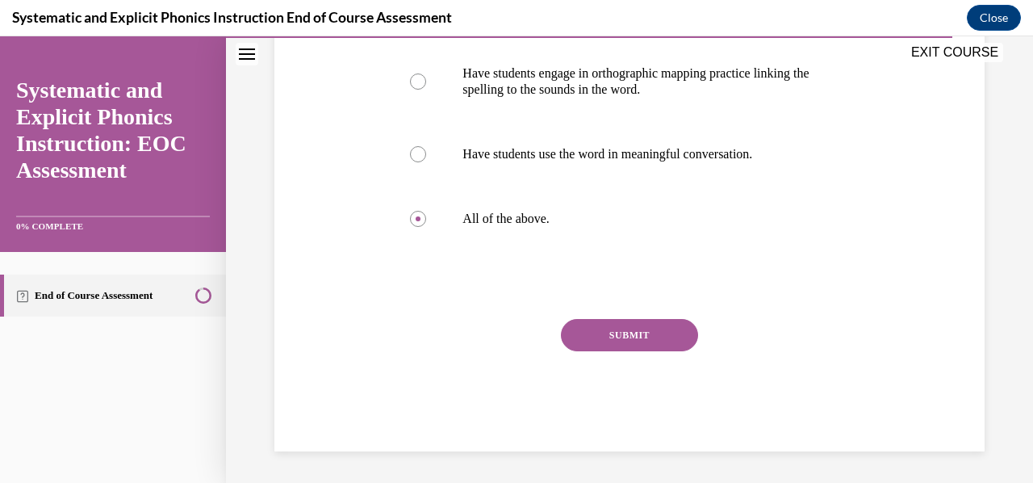
click at [652, 340] on button "SUBMIT" at bounding box center [629, 335] width 137 height 32
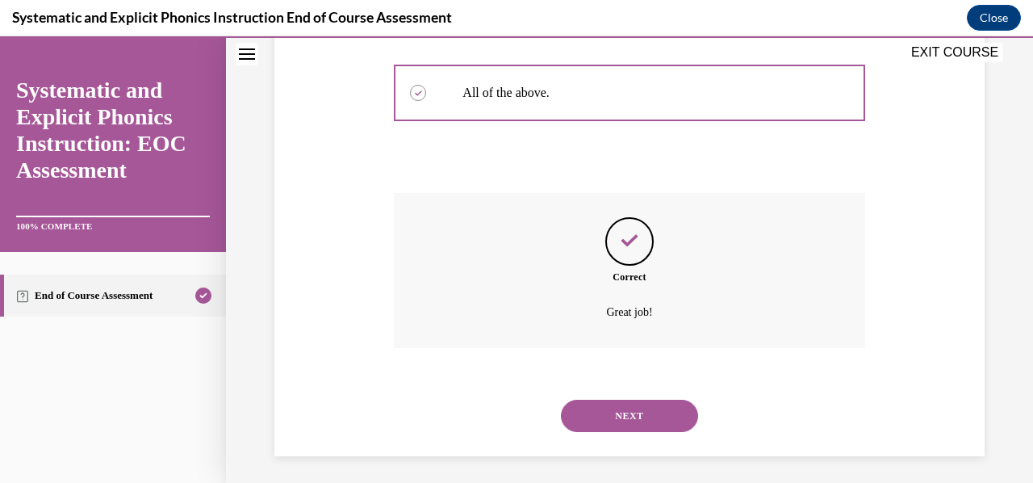
scroll to position [568, 0]
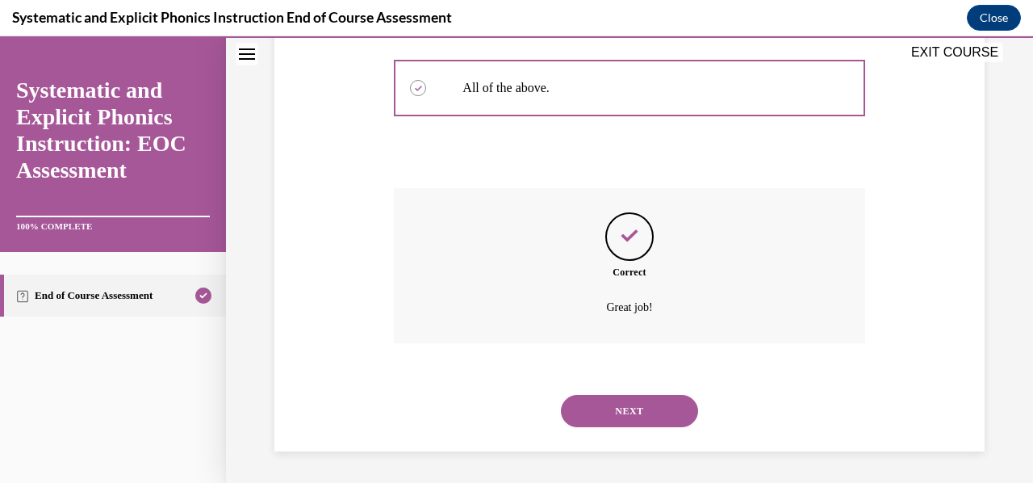
click at [623, 409] on button "NEXT" at bounding box center [629, 411] width 137 height 32
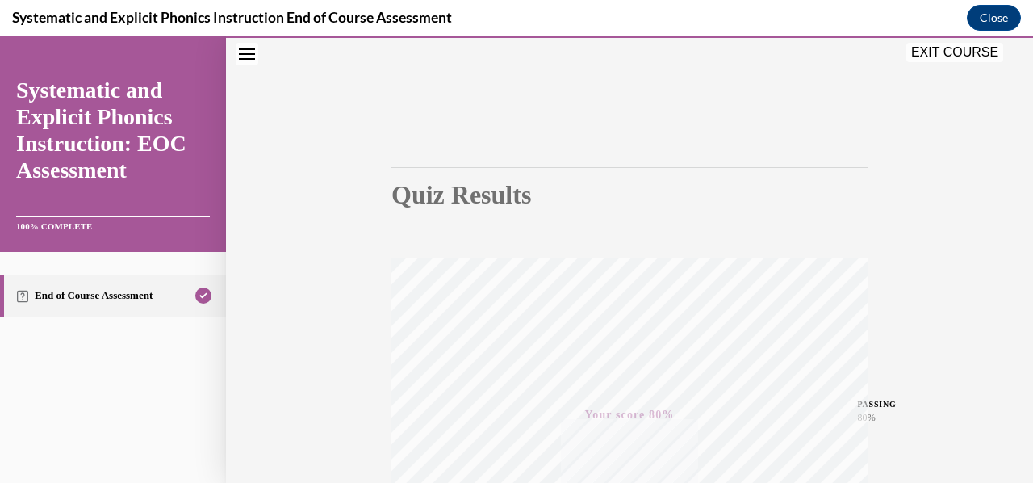
scroll to position [219, 0]
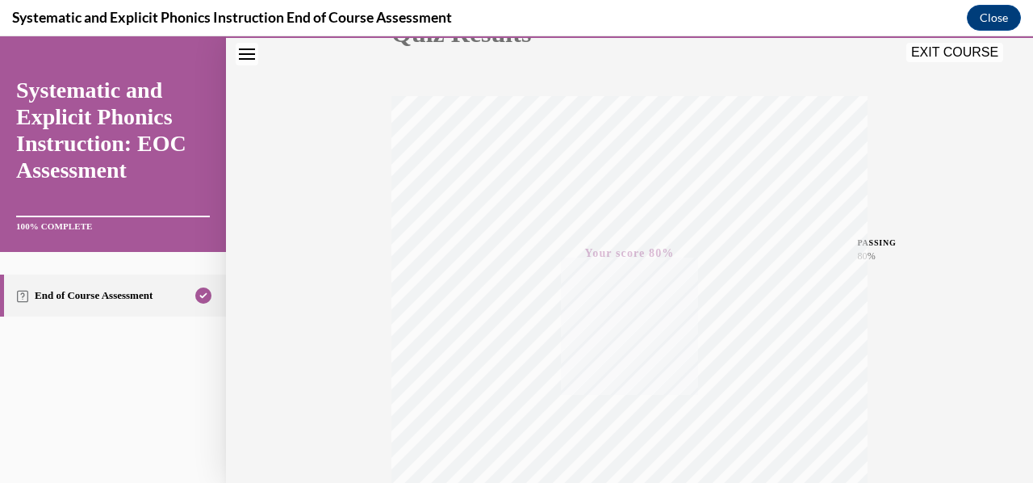
click at [969, 57] on button "EXIT COURSE" at bounding box center [955, 52] width 97 height 19
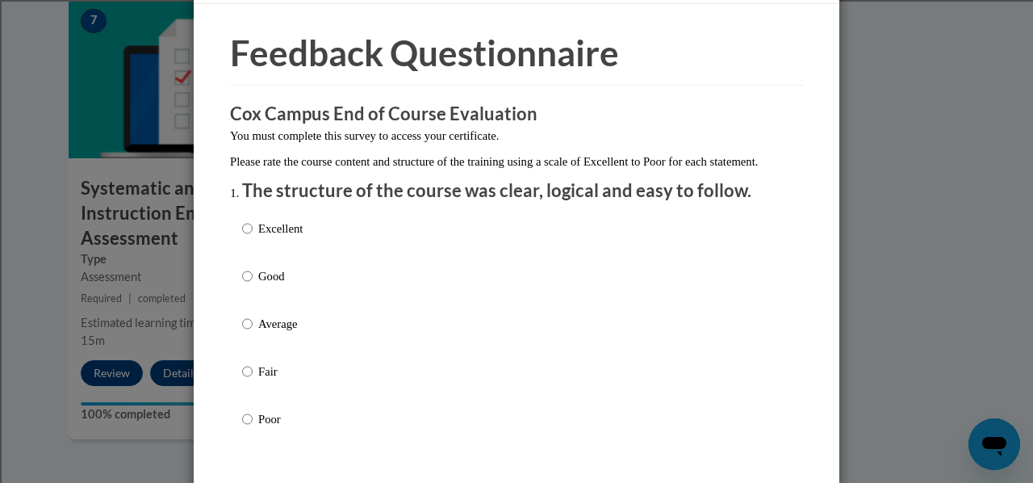
scroll to position [81, 0]
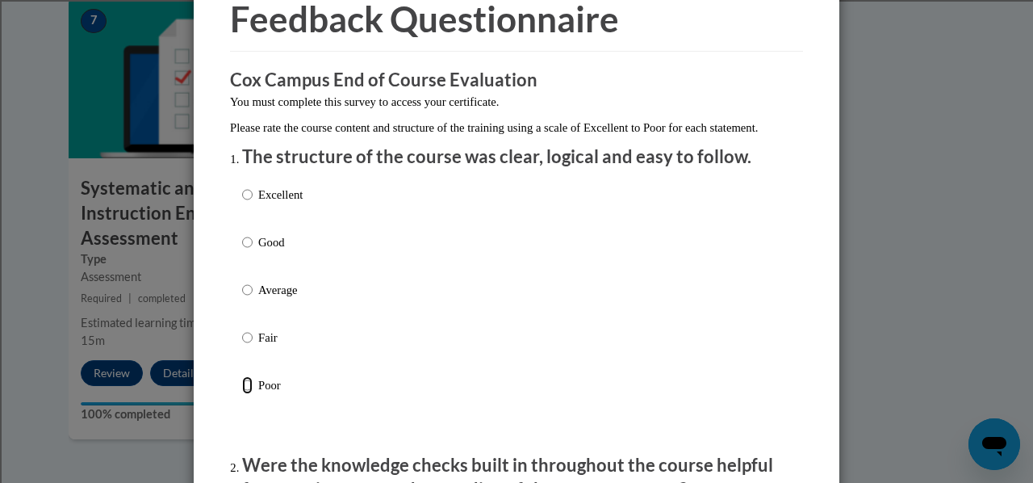
click at [242, 394] on input "Poor" at bounding box center [247, 385] width 10 height 18
radio input "true"
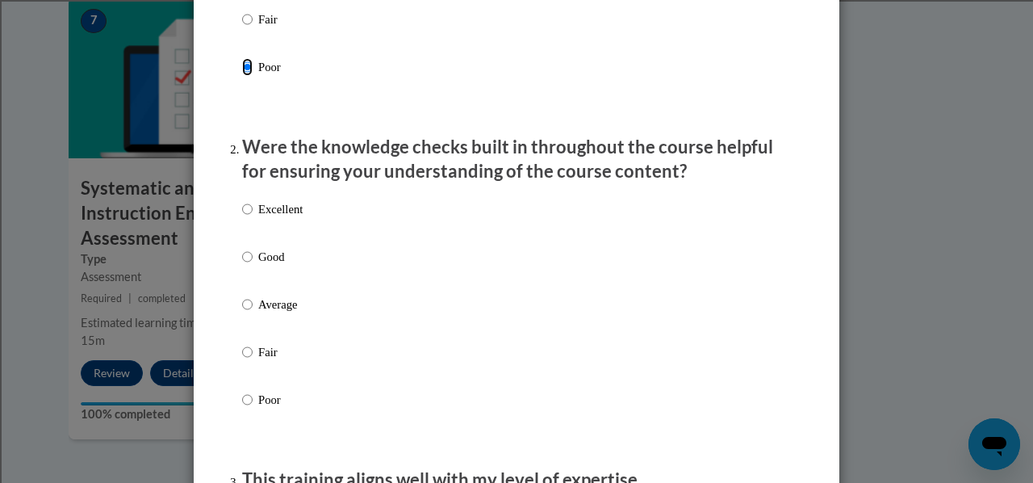
scroll to position [404, 0]
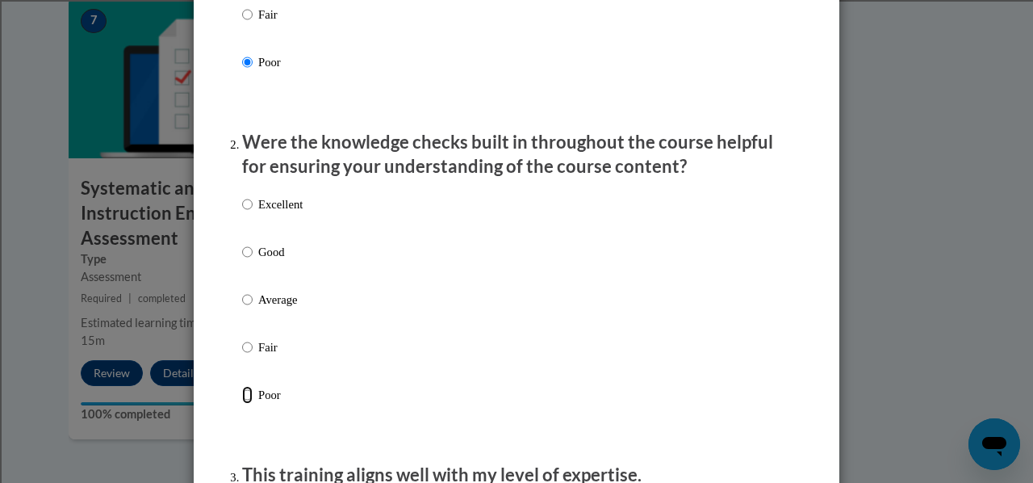
click at [242, 404] on input "Poor" at bounding box center [247, 395] width 10 height 18
radio input "true"
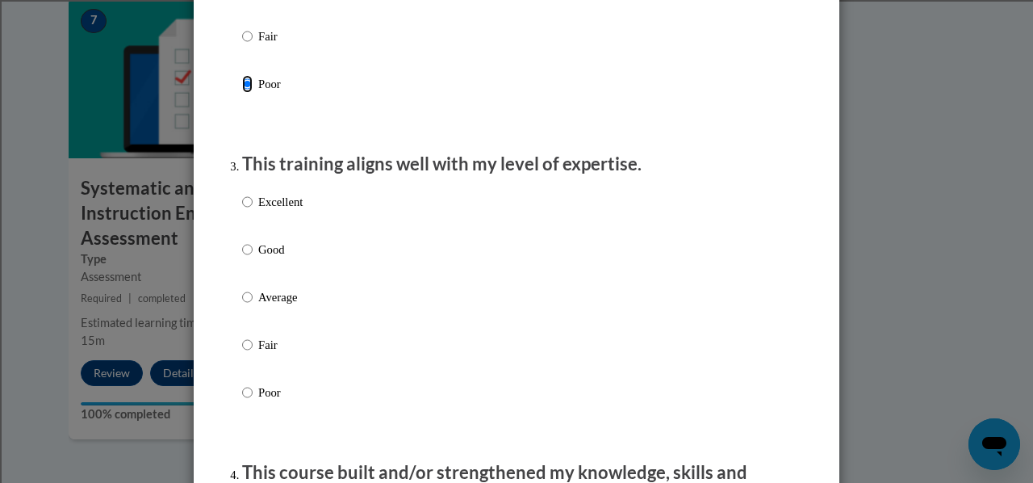
scroll to position [727, 0]
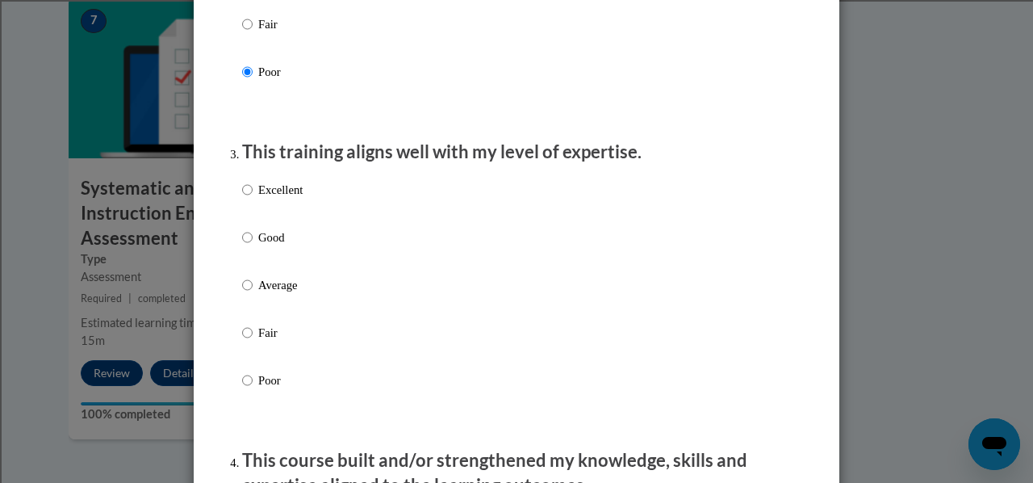
click at [246, 396] on label "Poor" at bounding box center [272, 393] width 61 height 44
click at [246, 389] on input "Poor" at bounding box center [247, 380] width 10 height 18
radio input "true"
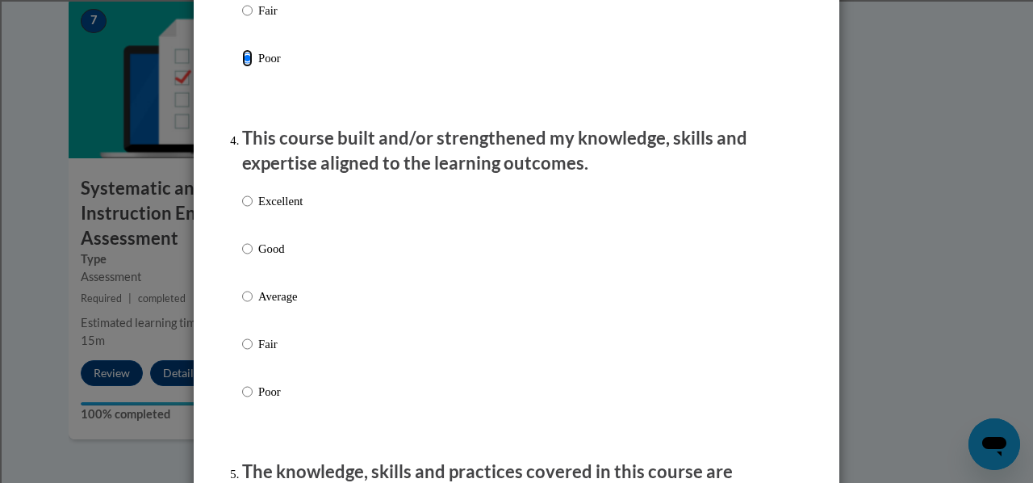
scroll to position [1050, 0]
click at [243, 398] on input "Poor" at bounding box center [247, 391] width 10 height 18
radio input "true"
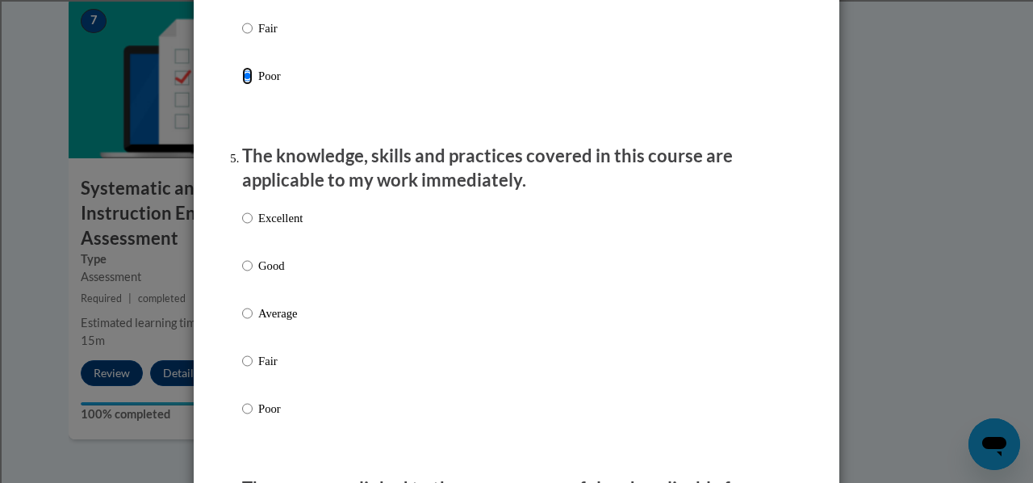
scroll to position [1373, 0]
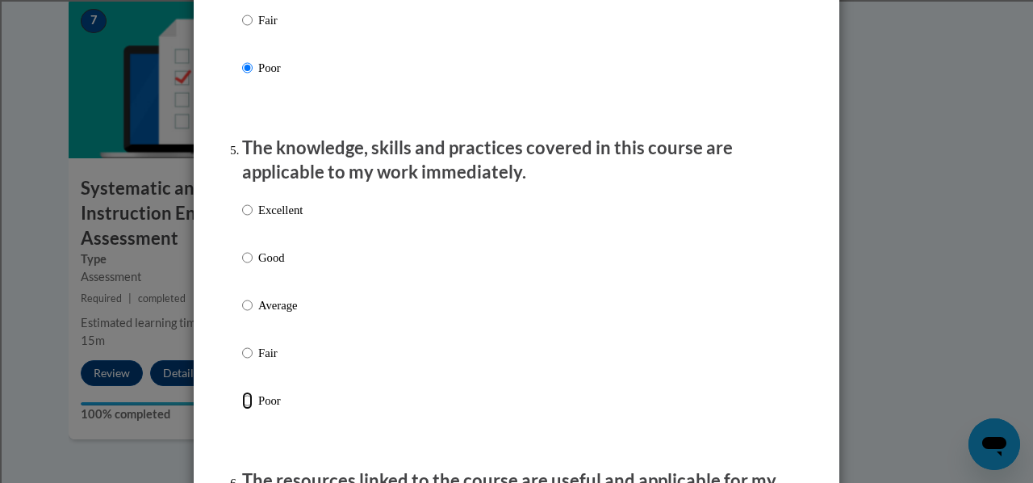
click at [242, 409] on input "Poor" at bounding box center [247, 401] width 10 height 18
radio input "true"
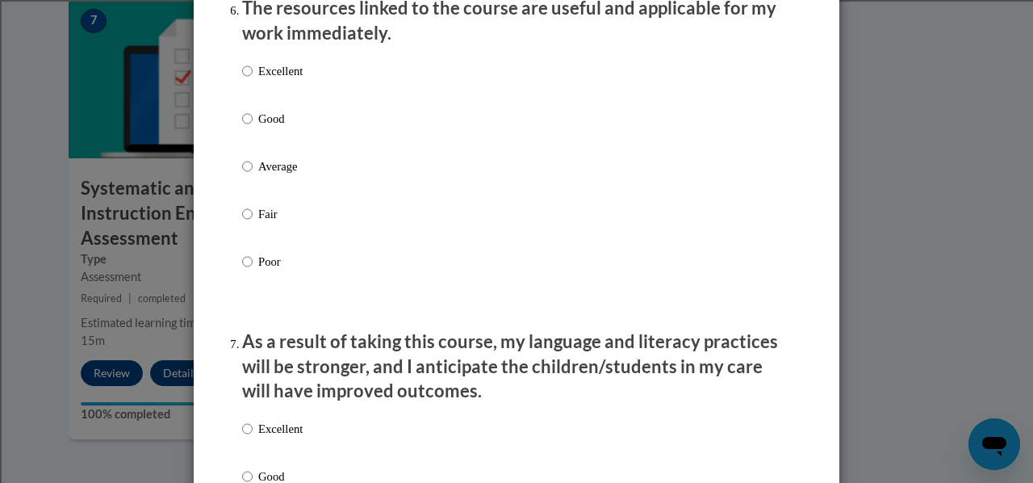
scroll to position [1857, 0]
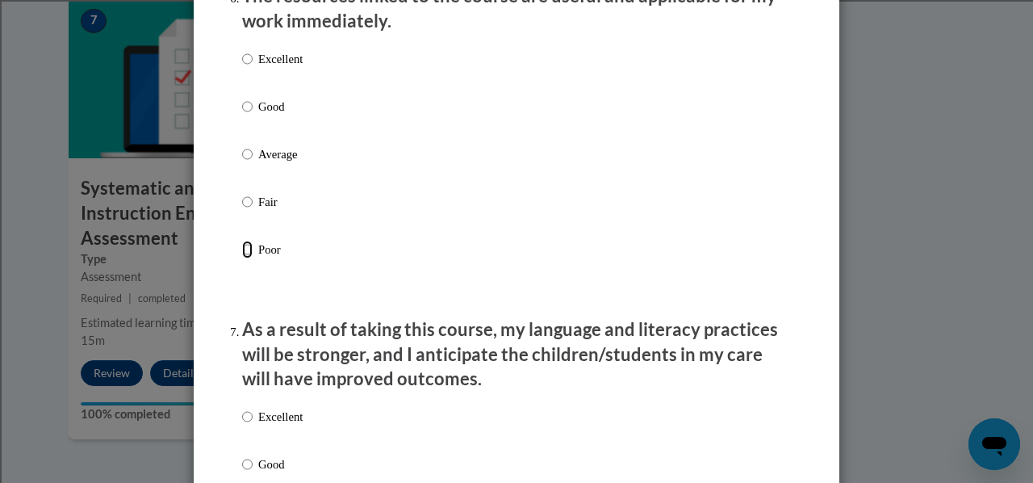
click at [242, 258] on input "Poor" at bounding box center [247, 250] width 10 height 18
radio input "true"
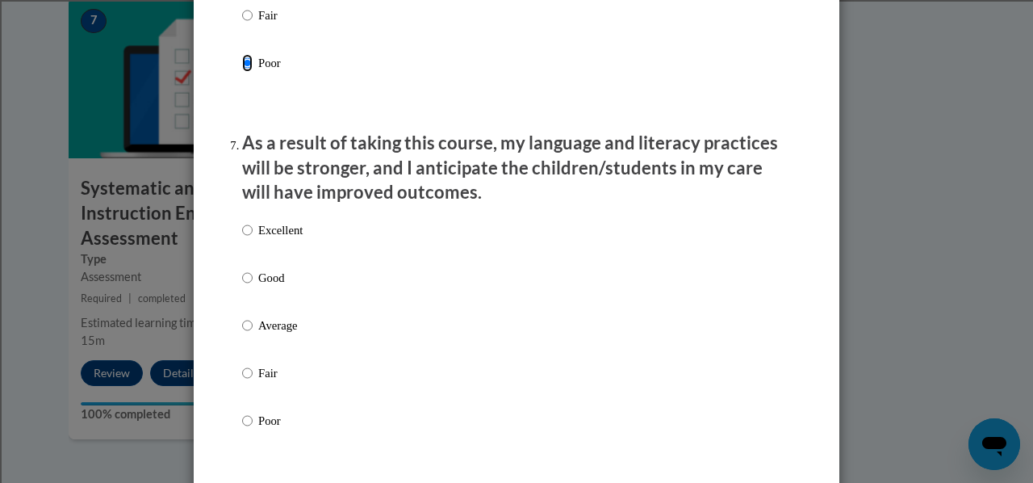
scroll to position [2099, 0]
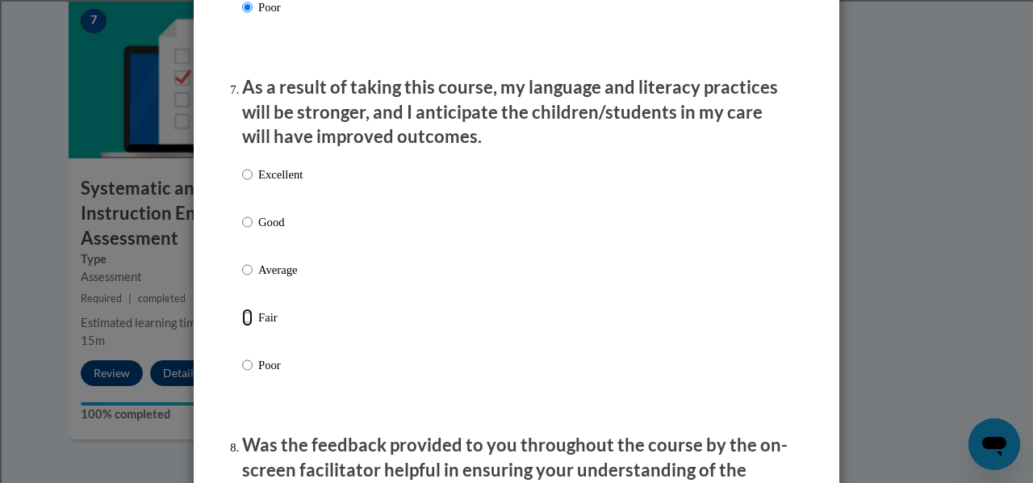
click at [242, 326] on input "Fair" at bounding box center [247, 317] width 10 height 18
radio input "true"
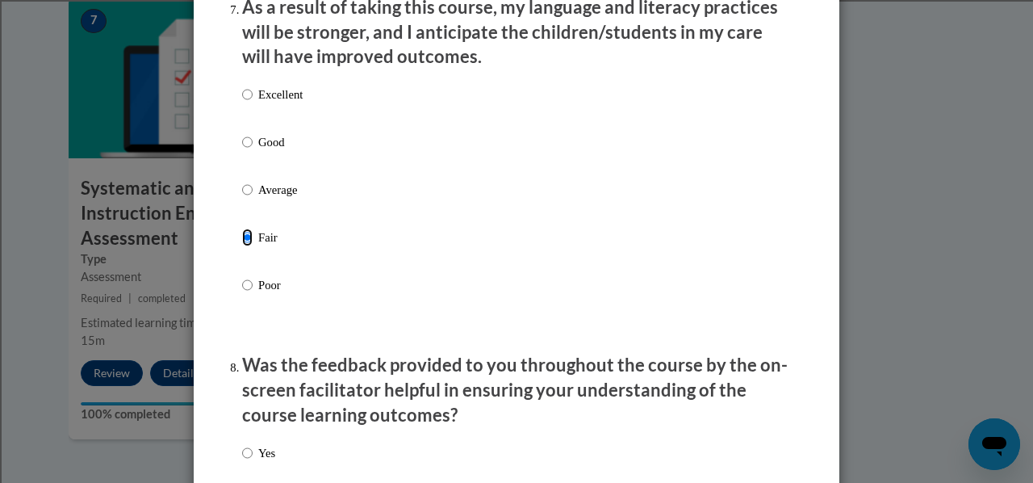
scroll to position [2341, 0]
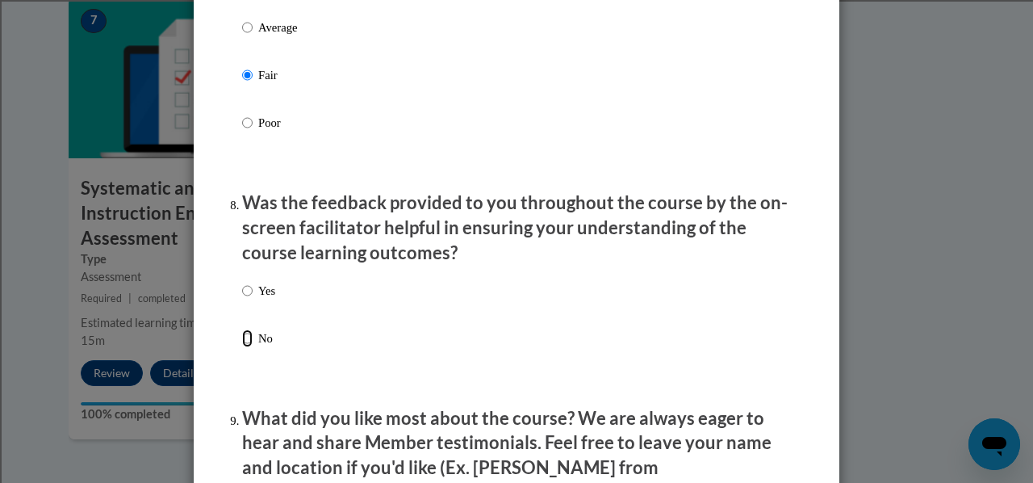
click at [242, 347] on input "No" at bounding box center [247, 338] width 10 height 18
radio input "true"
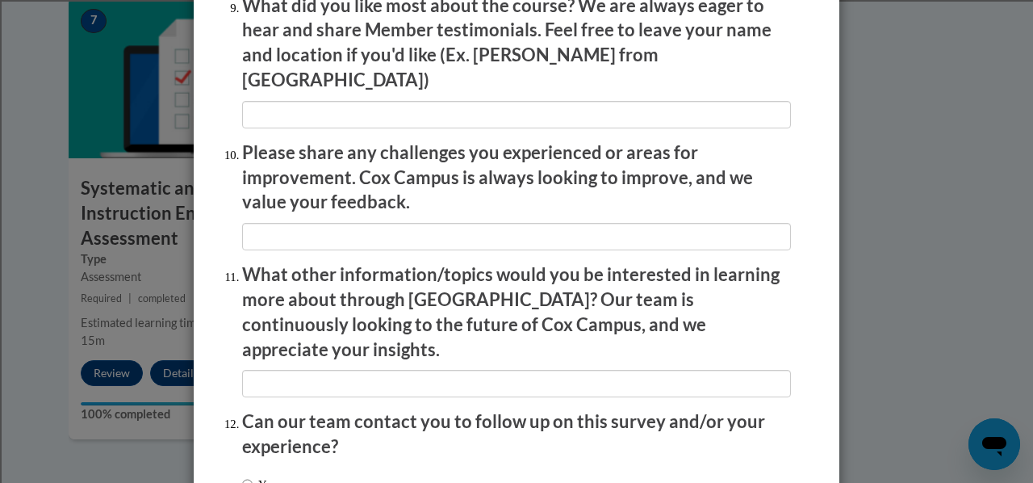
scroll to position [2874, 0]
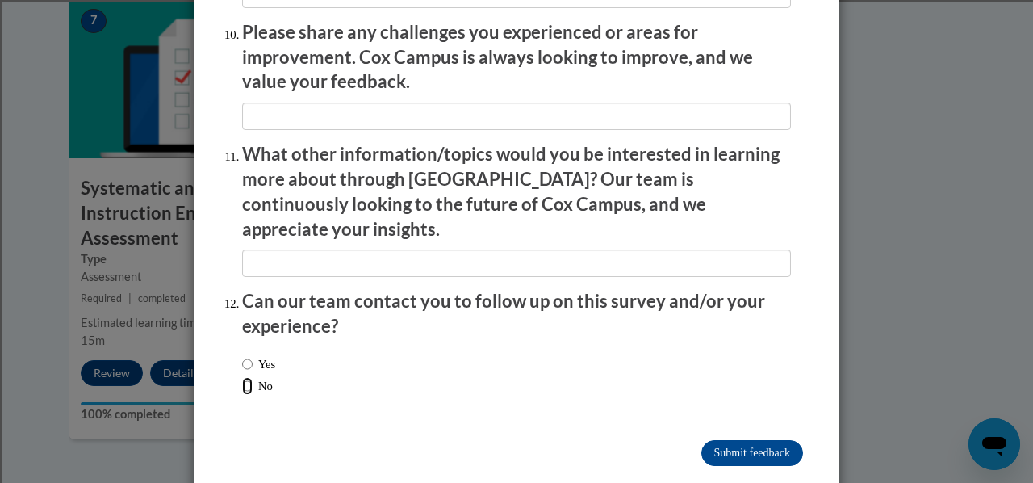
click at [242, 377] on input "No" at bounding box center [247, 386] width 10 height 18
radio input "true"
click at [730, 440] on input "Submit feedback" at bounding box center [753, 453] width 102 height 26
